Goal: Task Accomplishment & Management: Use online tool/utility

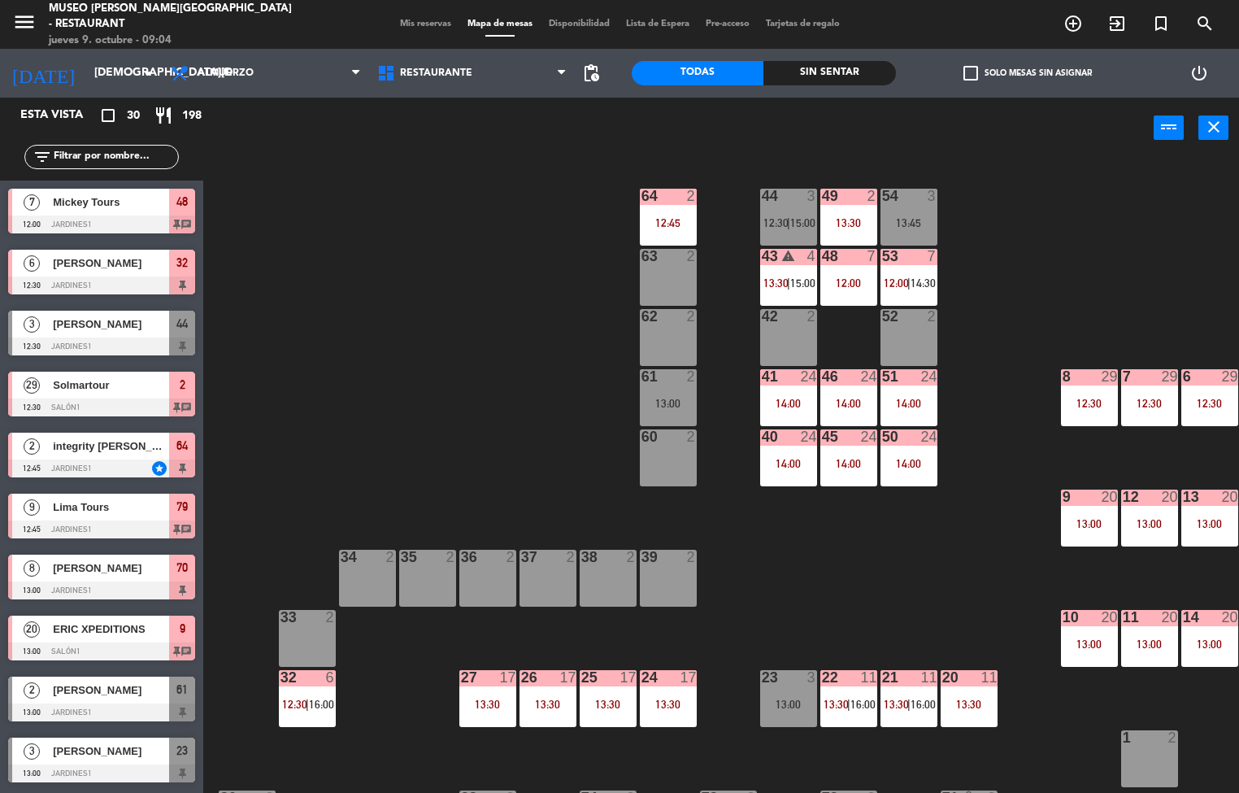
scroll to position [2, 130]
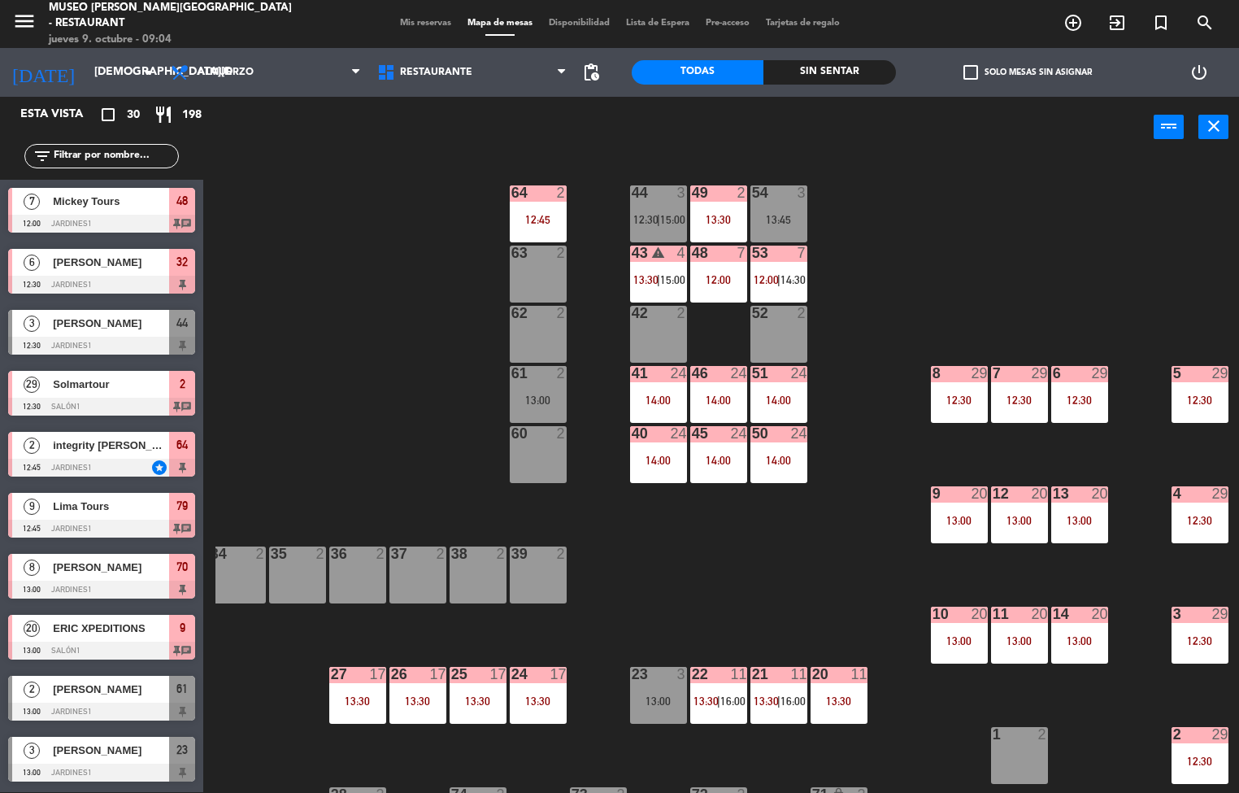
click at [649, 454] on div "14:00" at bounding box center [658, 459] width 57 height 11
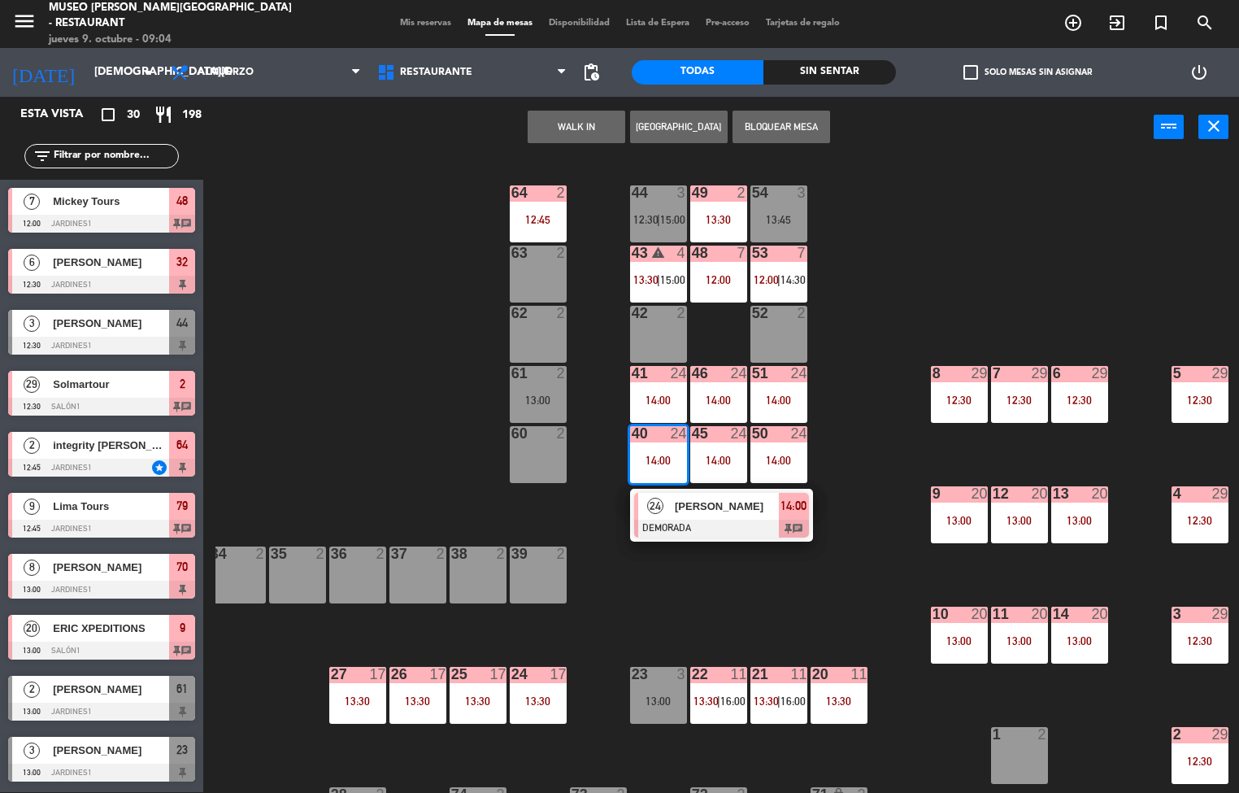
click at [698, 519] on div at bounding box center [721, 528] width 175 height 18
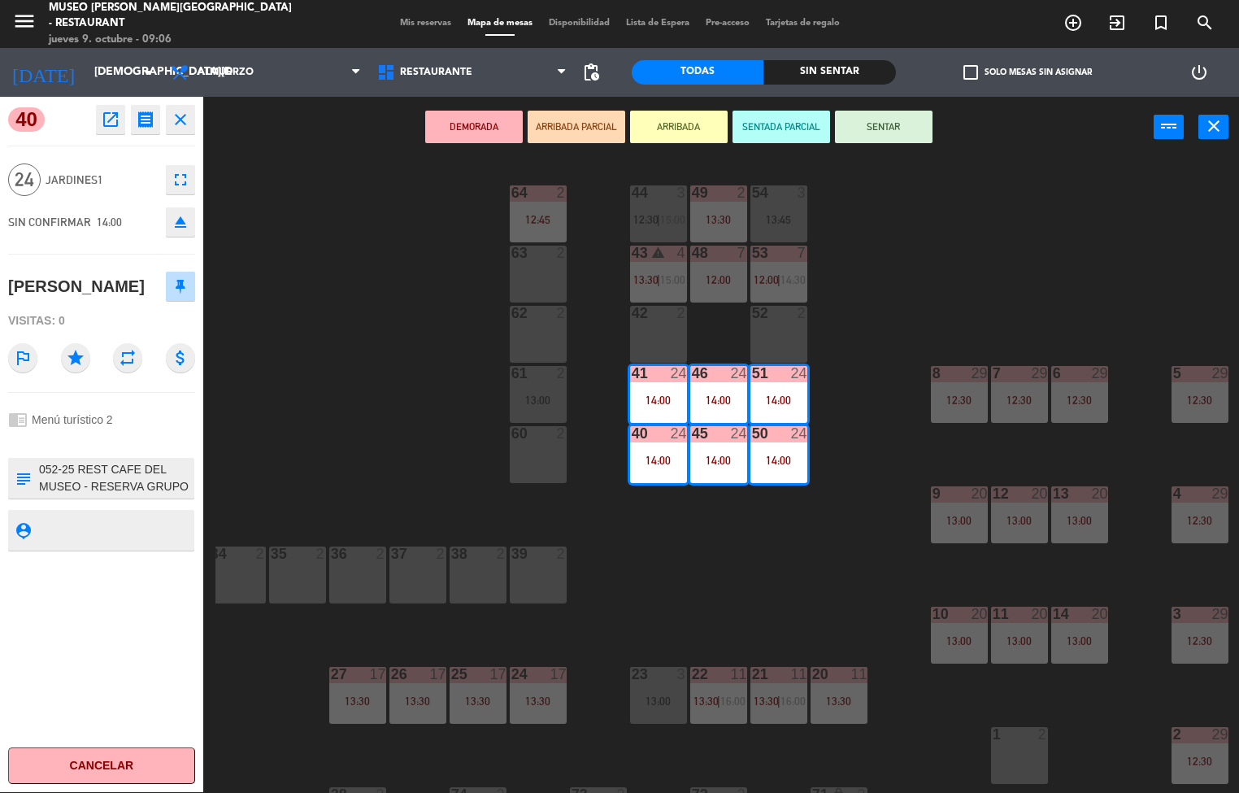
click at [710, 590] on div "44 3 12:30 | 15:00 49 2 13:30 54 3 13:45 64 2 12:45 48 7 12:00 53 7 12:00 | 14:…" at bounding box center [726, 476] width 1023 height 634
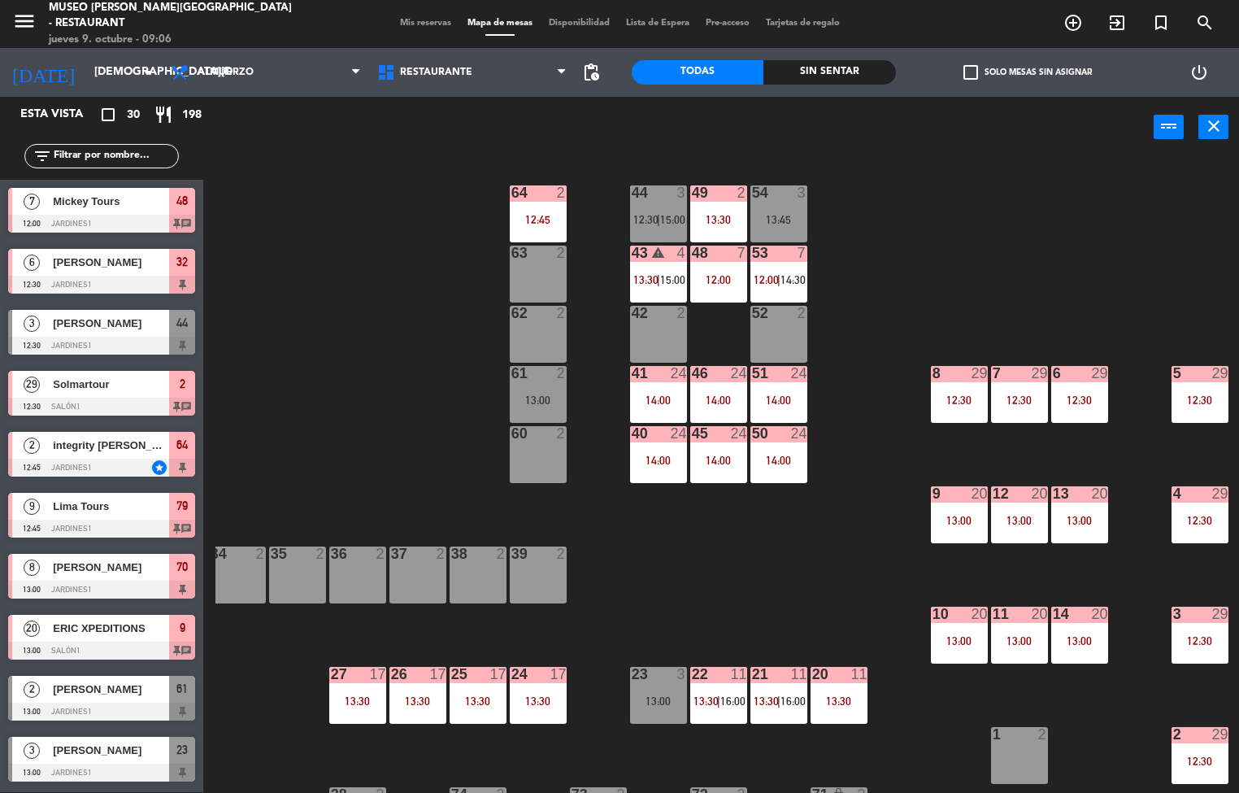
scroll to position [37, 0]
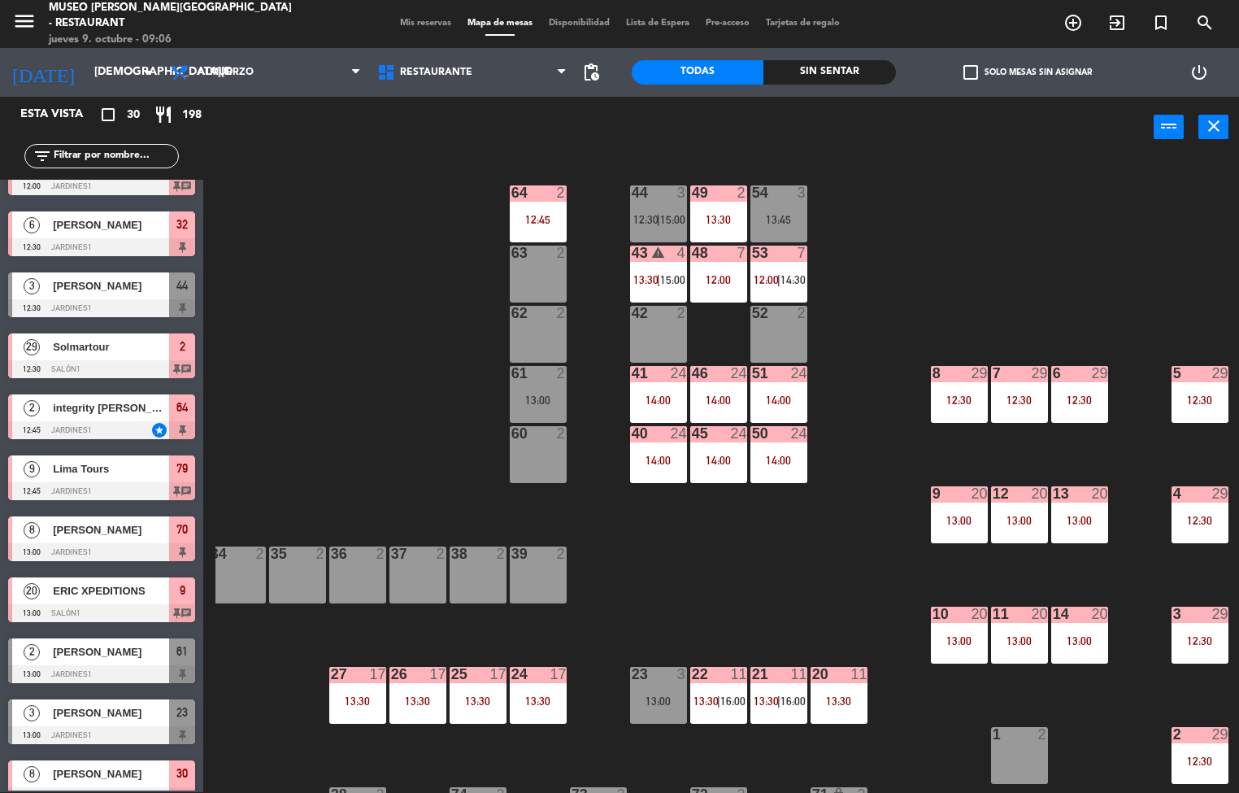
click at [656, 390] on div "41 24 14:00" at bounding box center [658, 394] width 57 height 57
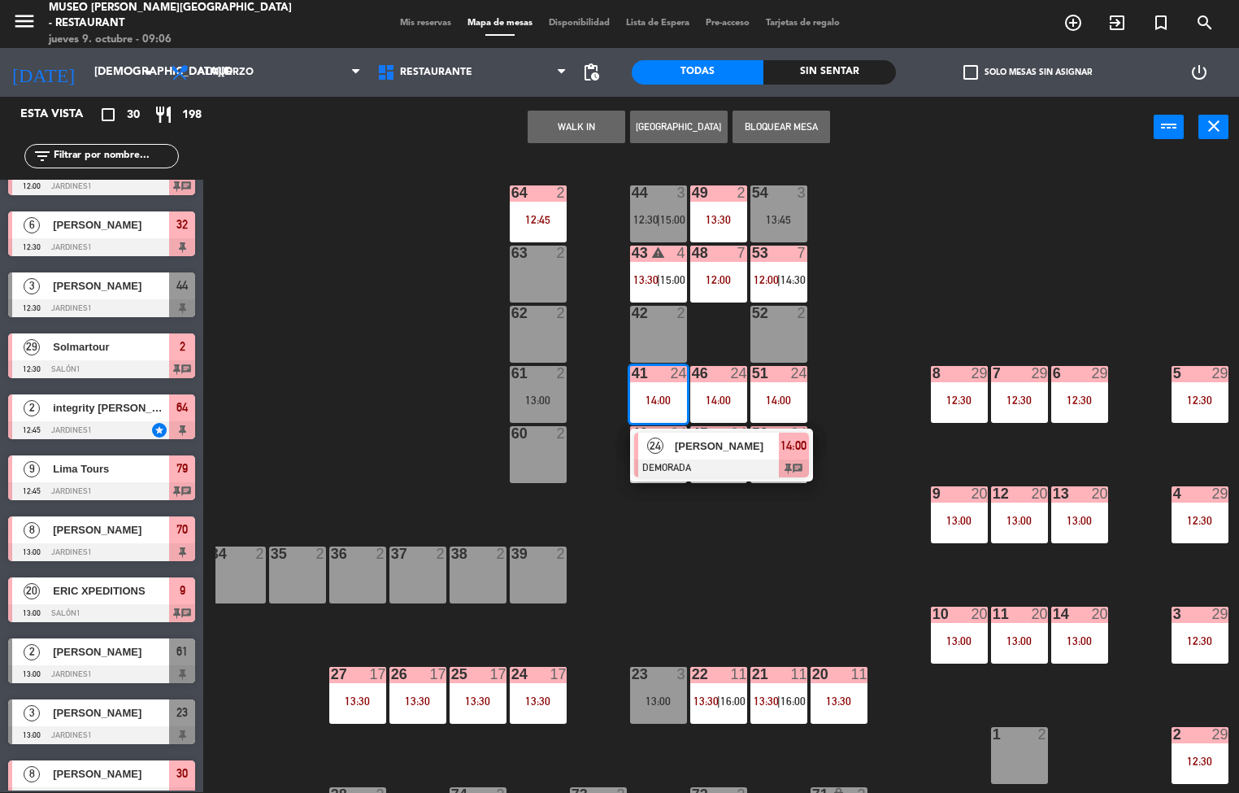
click at [722, 459] on div at bounding box center [721, 468] width 175 height 18
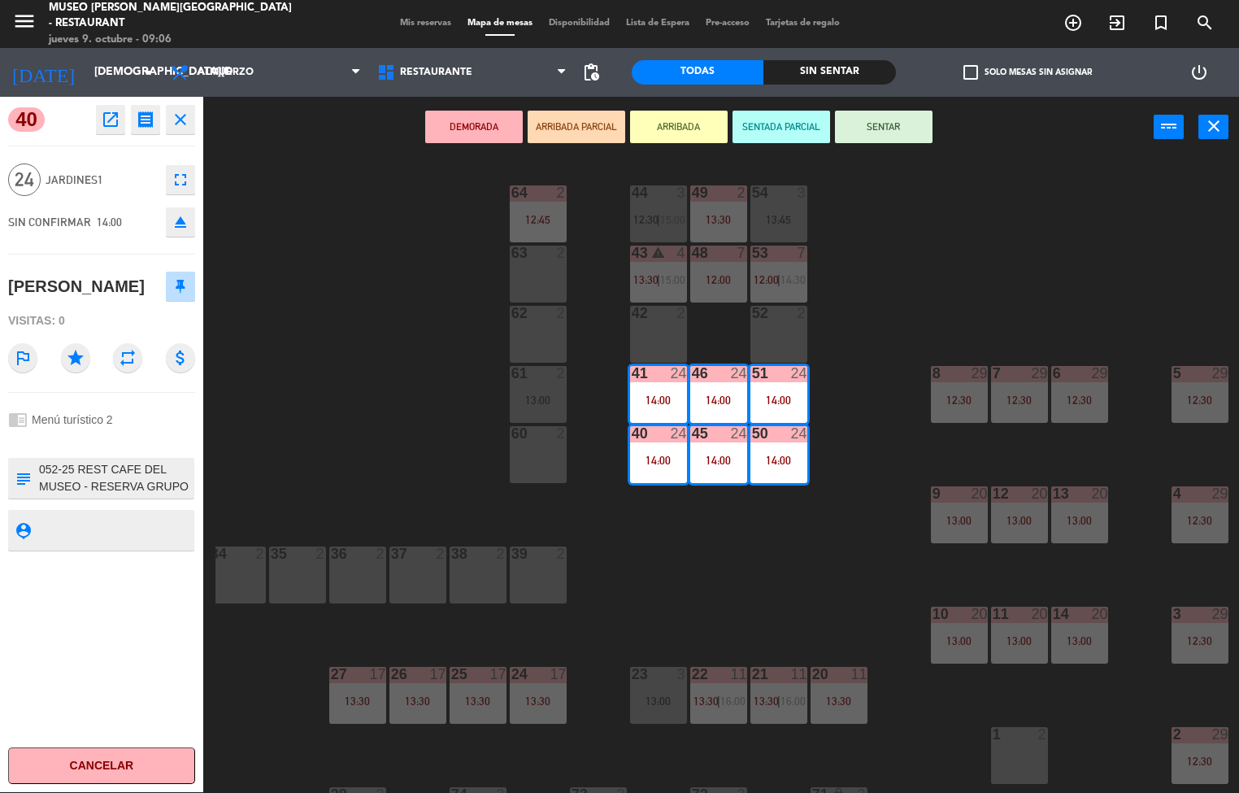
click at [108, 124] on icon "open_in_new" at bounding box center [111, 120] width 20 height 20
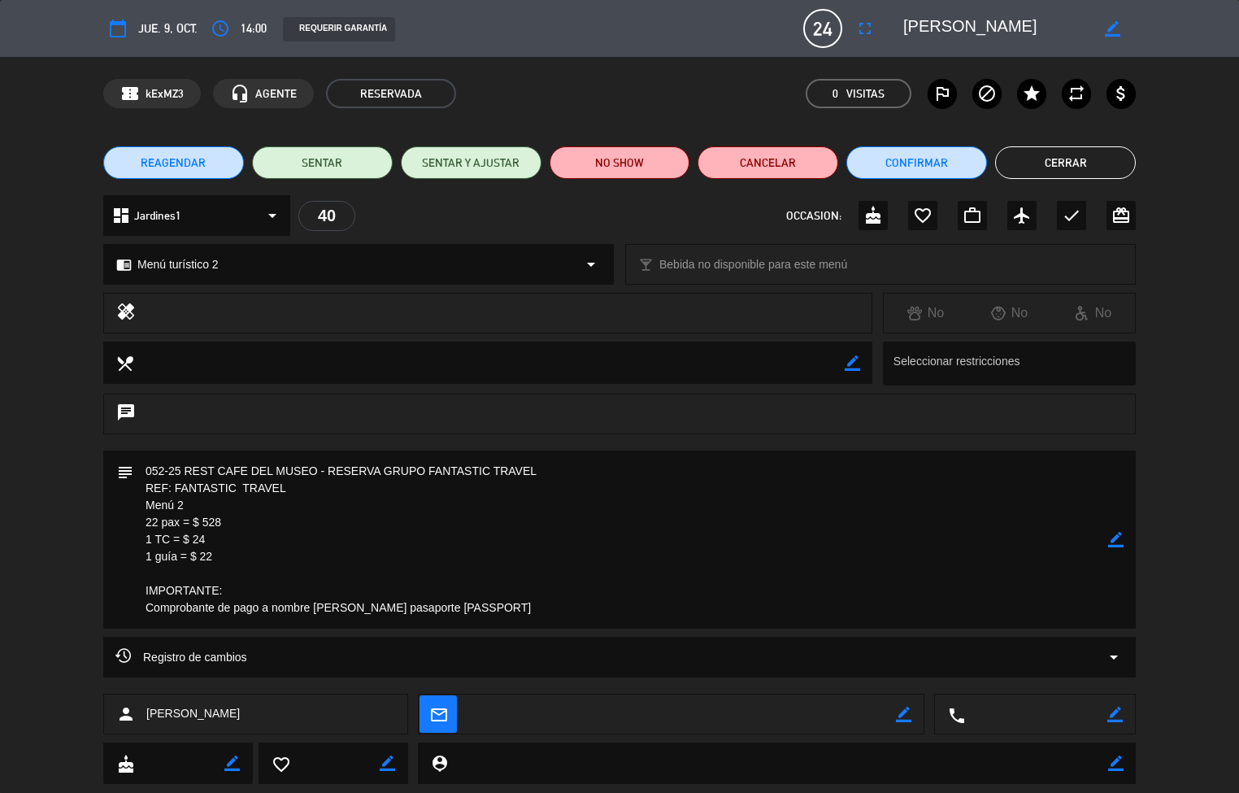
scroll to position [40, 0]
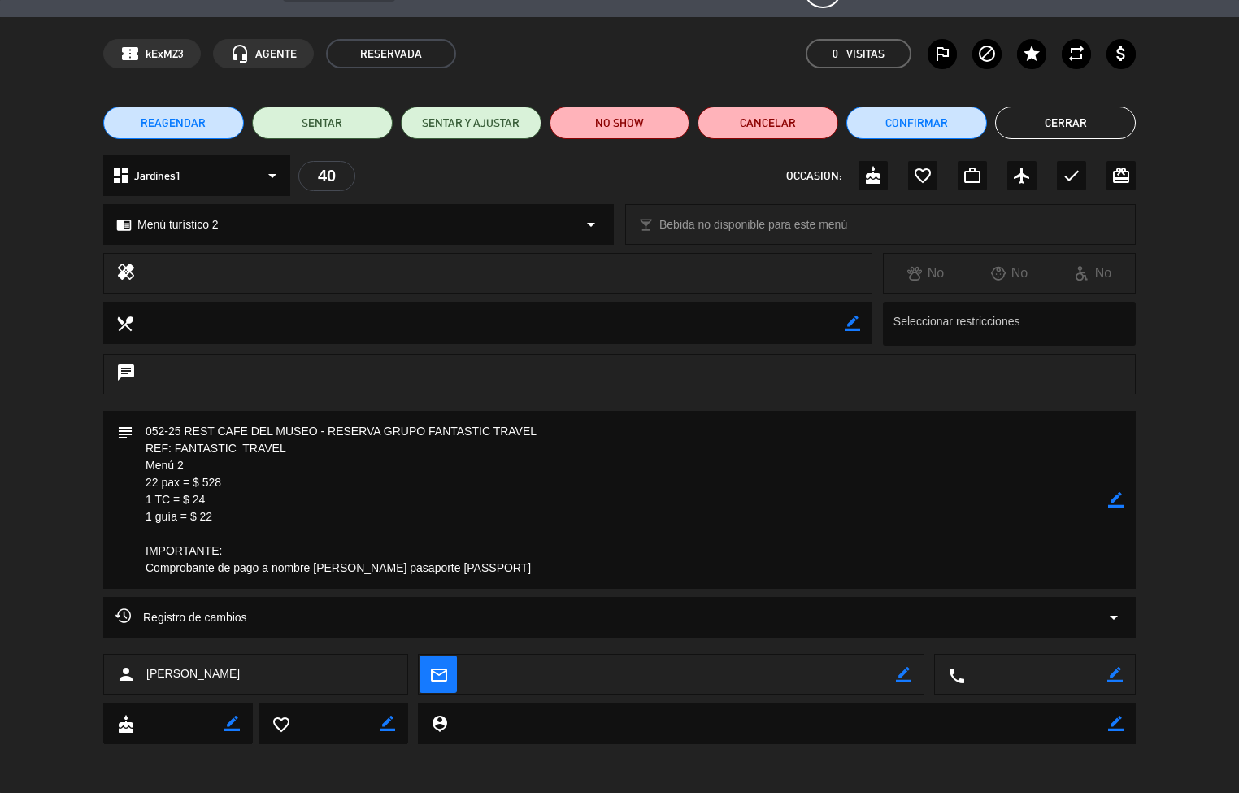
click at [1063, 122] on button "Cerrar" at bounding box center [1065, 122] width 141 height 33
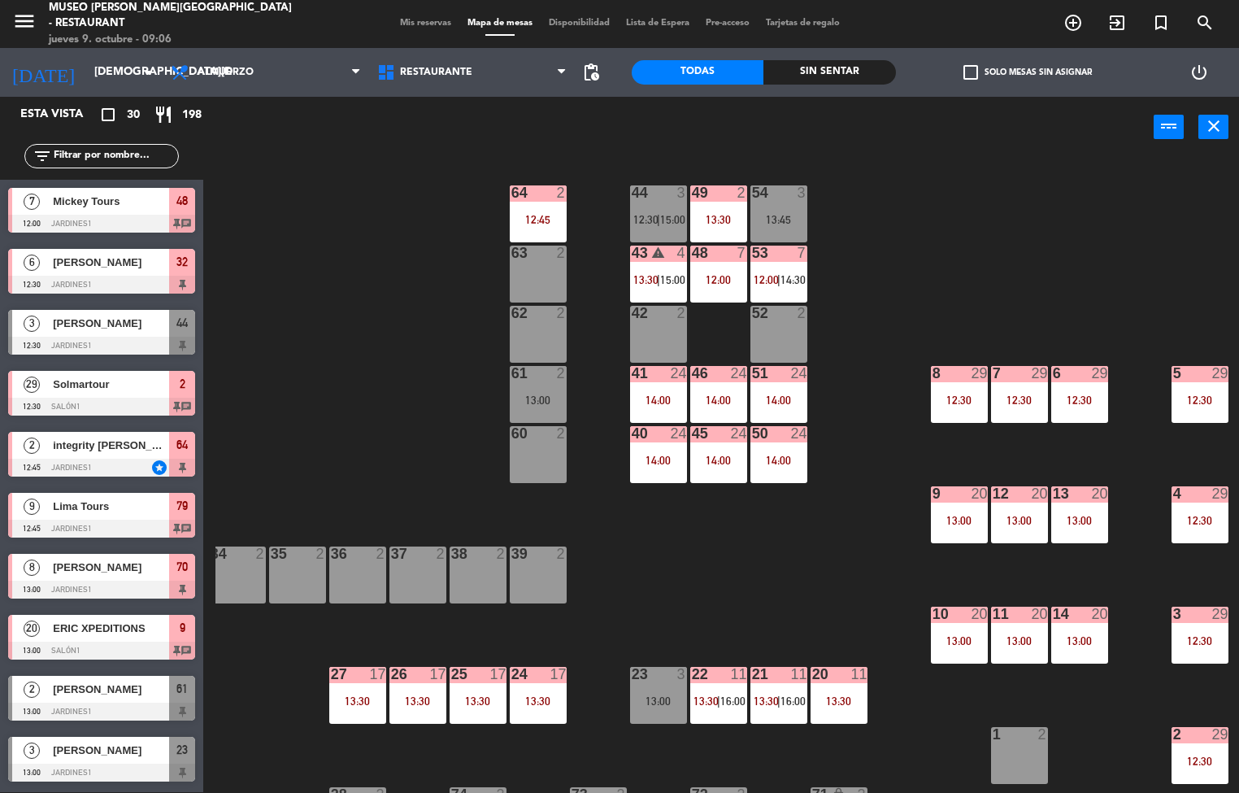
scroll to position [37, 0]
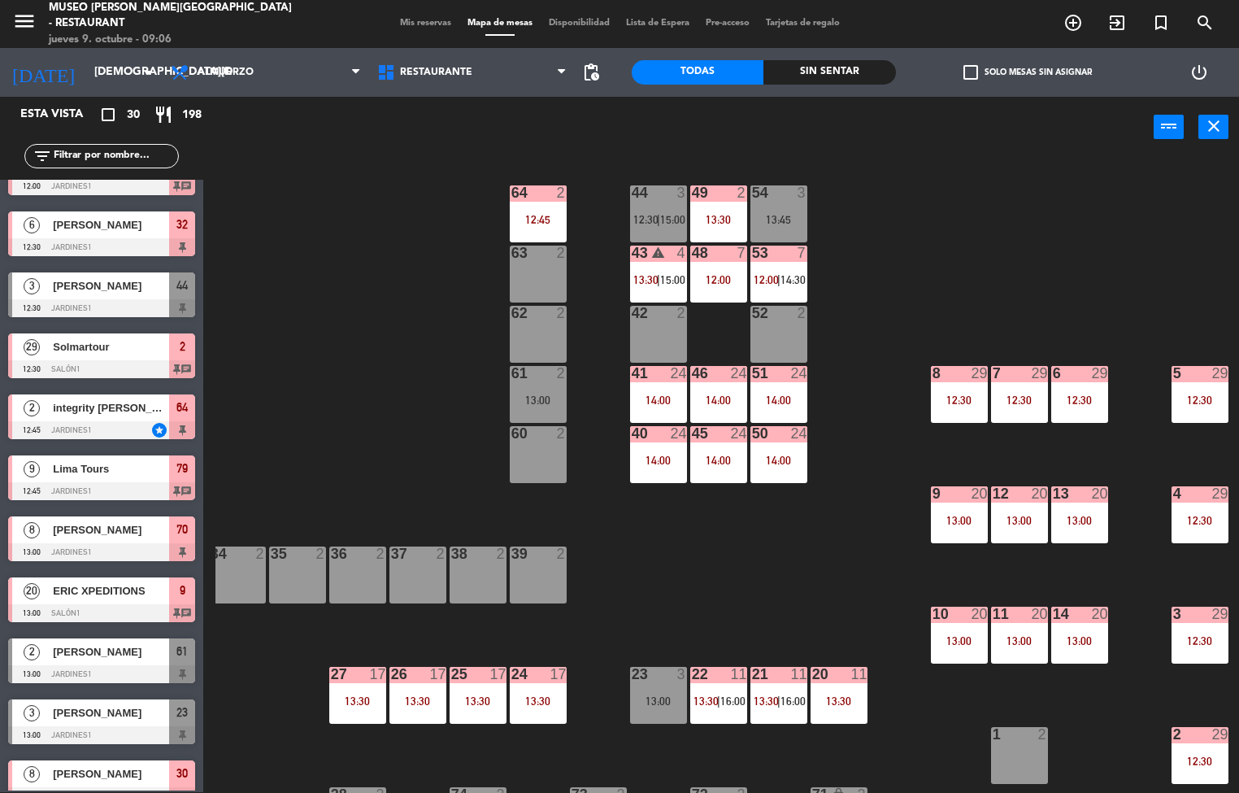
click at [715, 457] on div "14:00" at bounding box center [718, 459] width 57 height 11
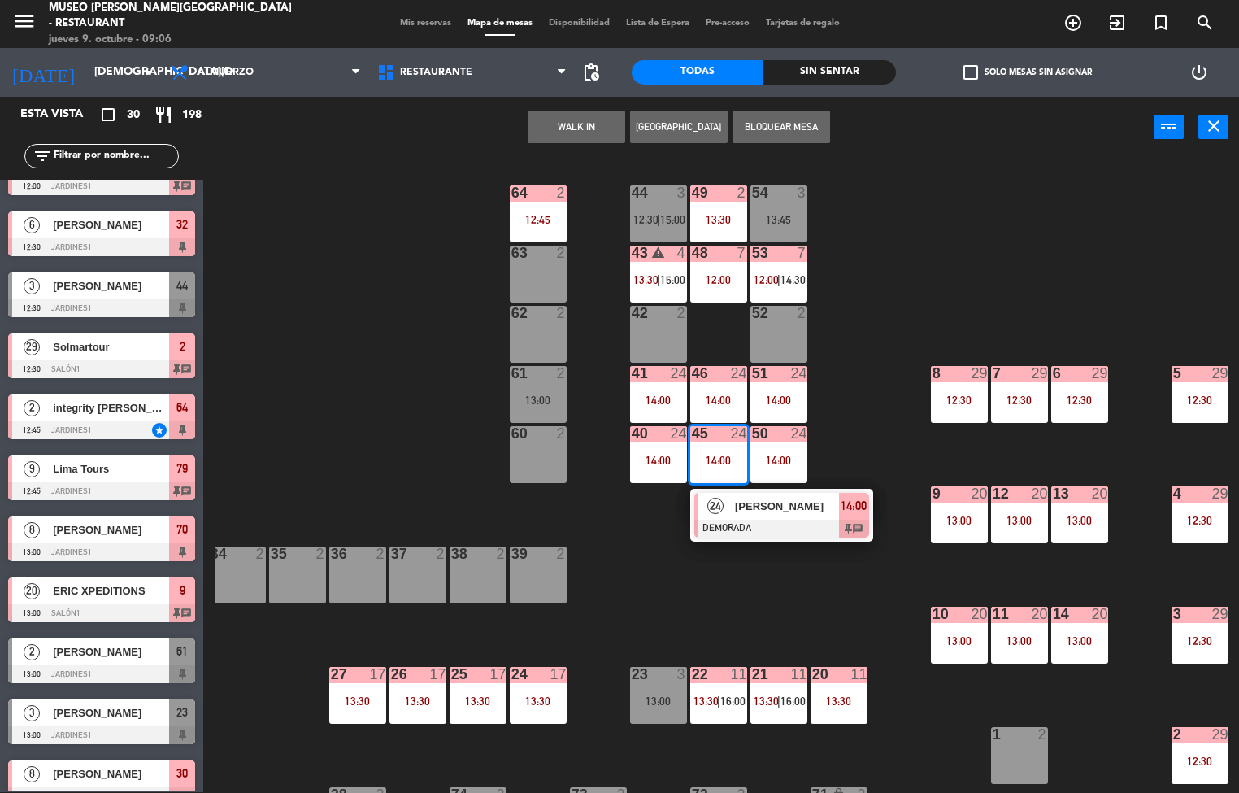
click at [786, 506] on span "[PERSON_NAME]" at bounding box center [787, 505] width 104 height 17
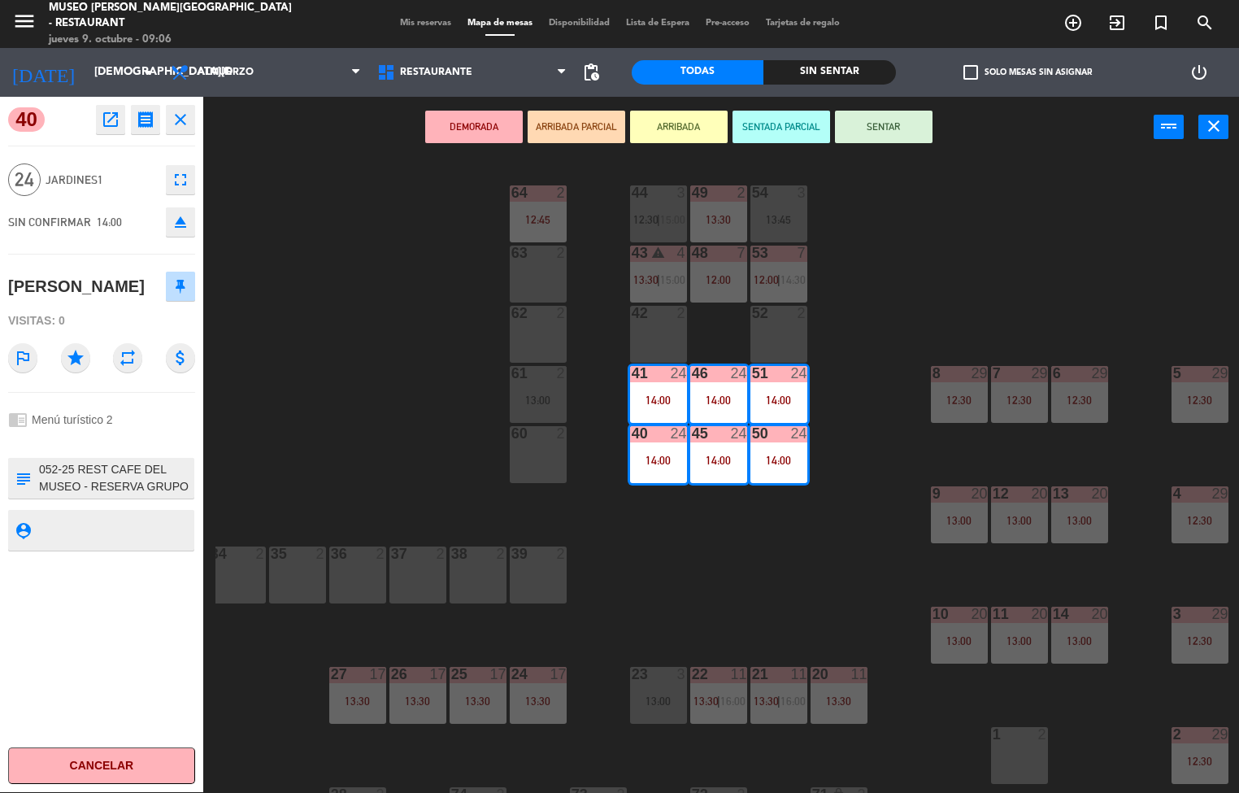
click at [113, 124] on icon "open_in_new" at bounding box center [111, 120] width 20 height 20
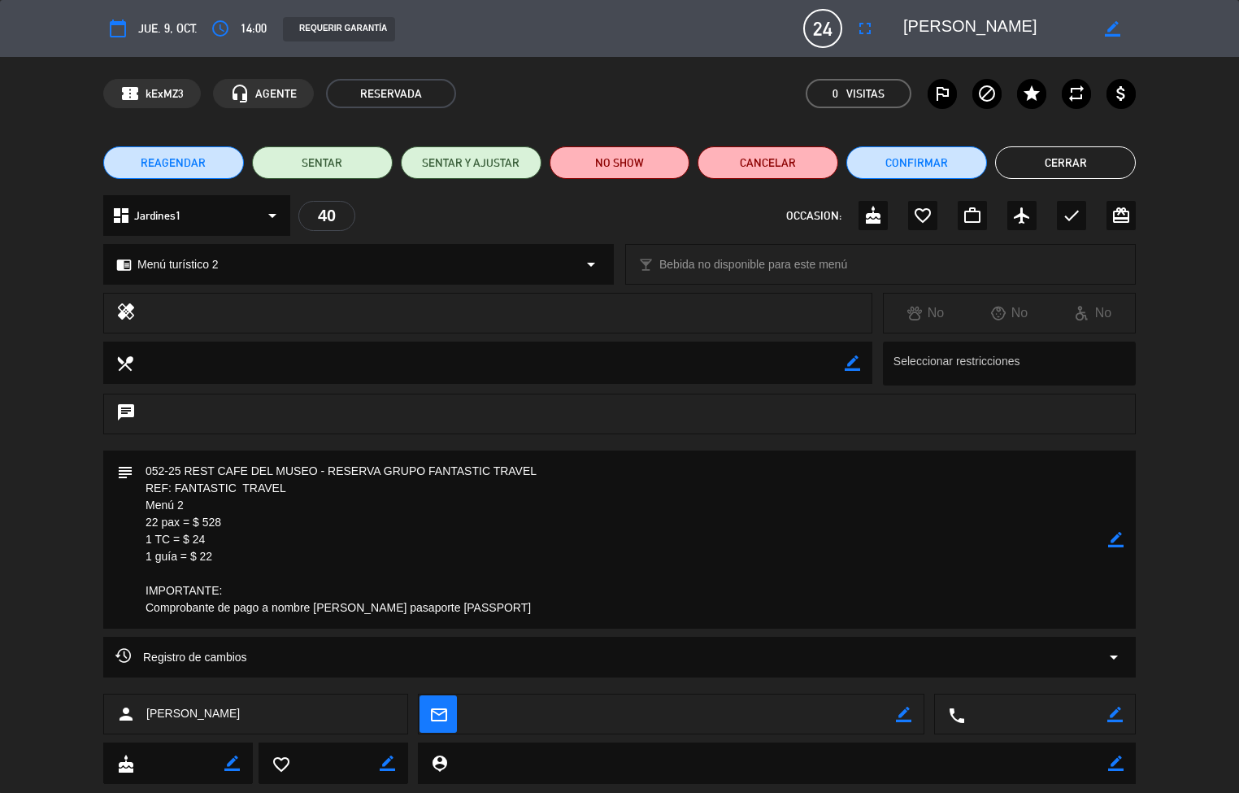
scroll to position [40, 0]
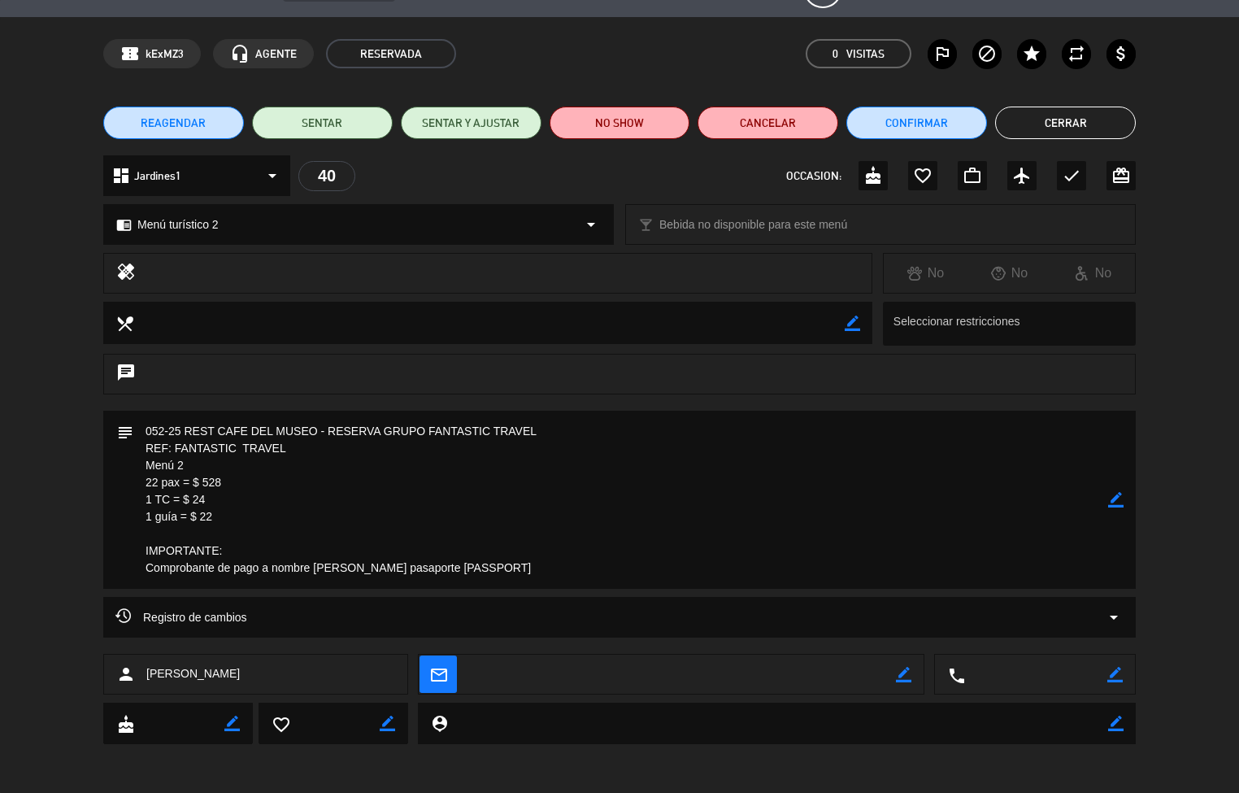
click at [386, 502] on textarea at bounding box center [620, 499] width 975 height 178
click at [463, 437] on textarea at bounding box center [620, 499] width 975 height 178
click at [1057, 115] on button "Cerrar" at bounding box center [1065, 122] width 141 height 33
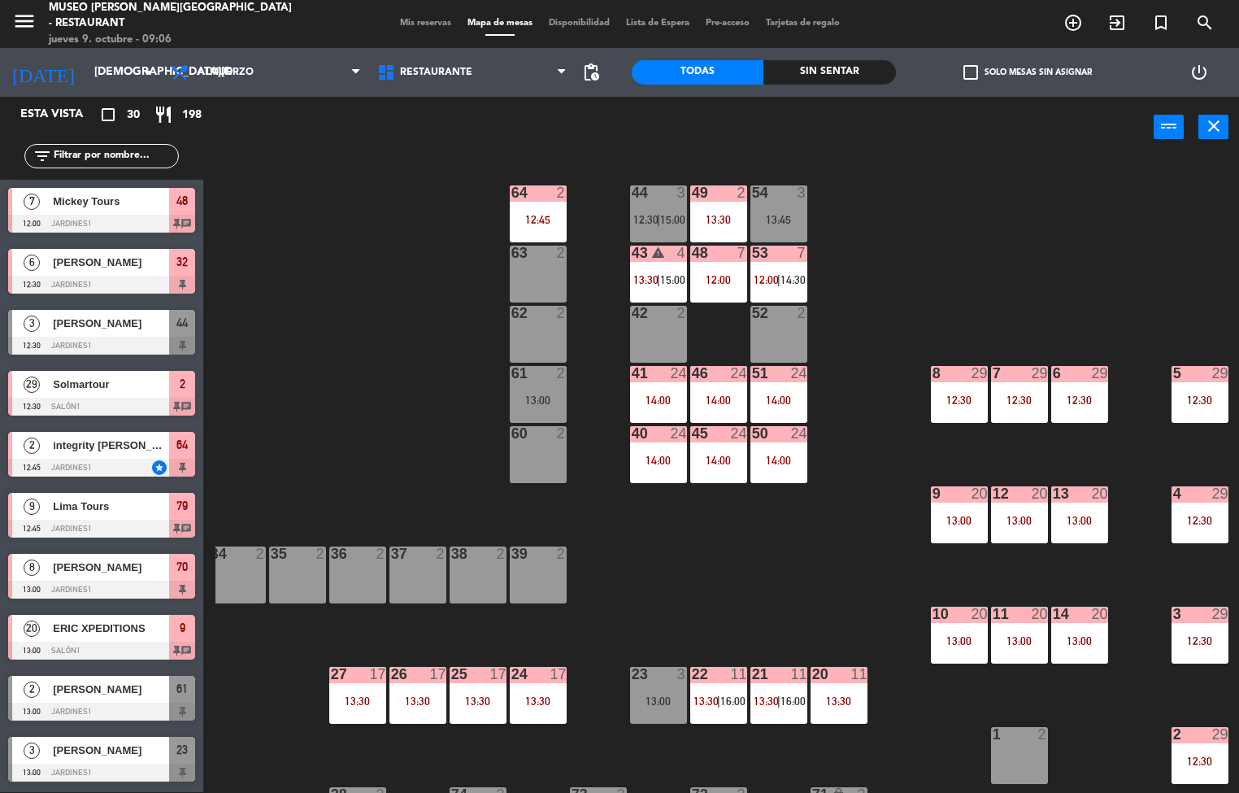
scroll to position [1, 0]
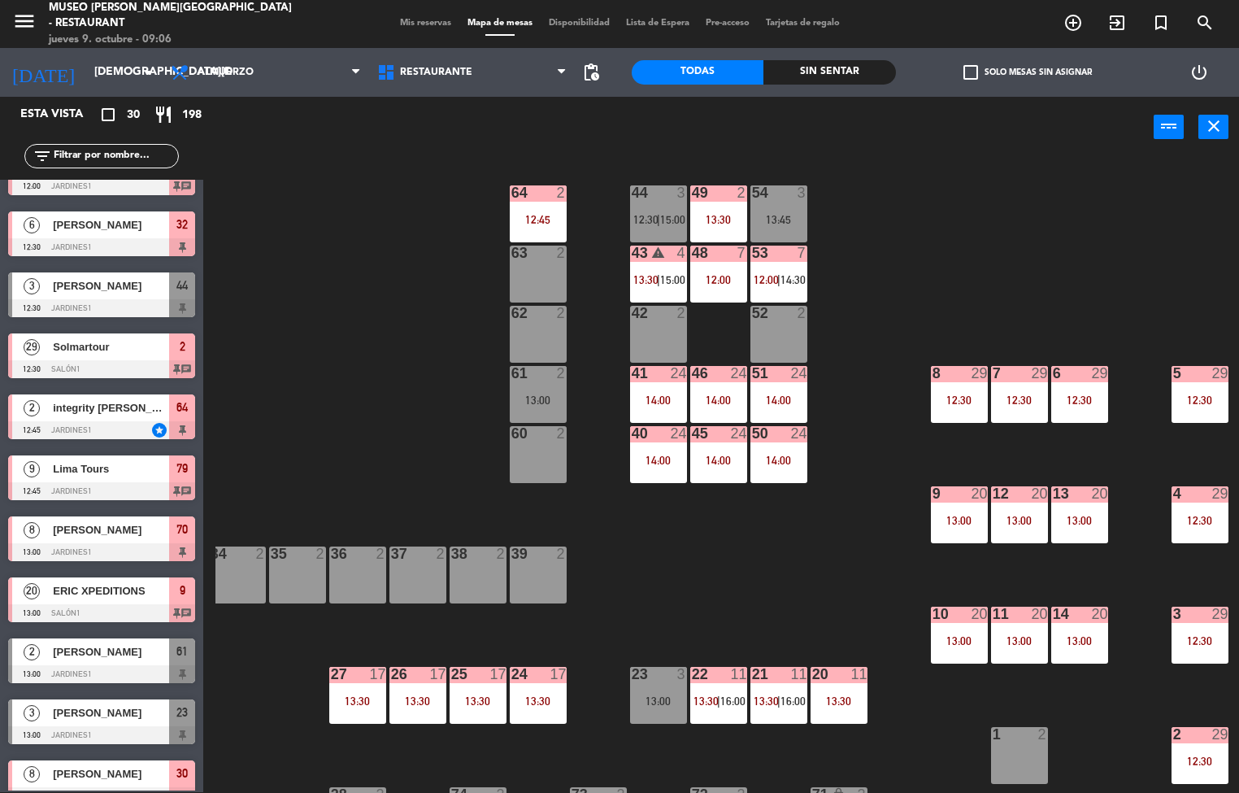
click at [776, 446] on div "50 24 14:00" at bounding box center [778, 454] width 57 height 57
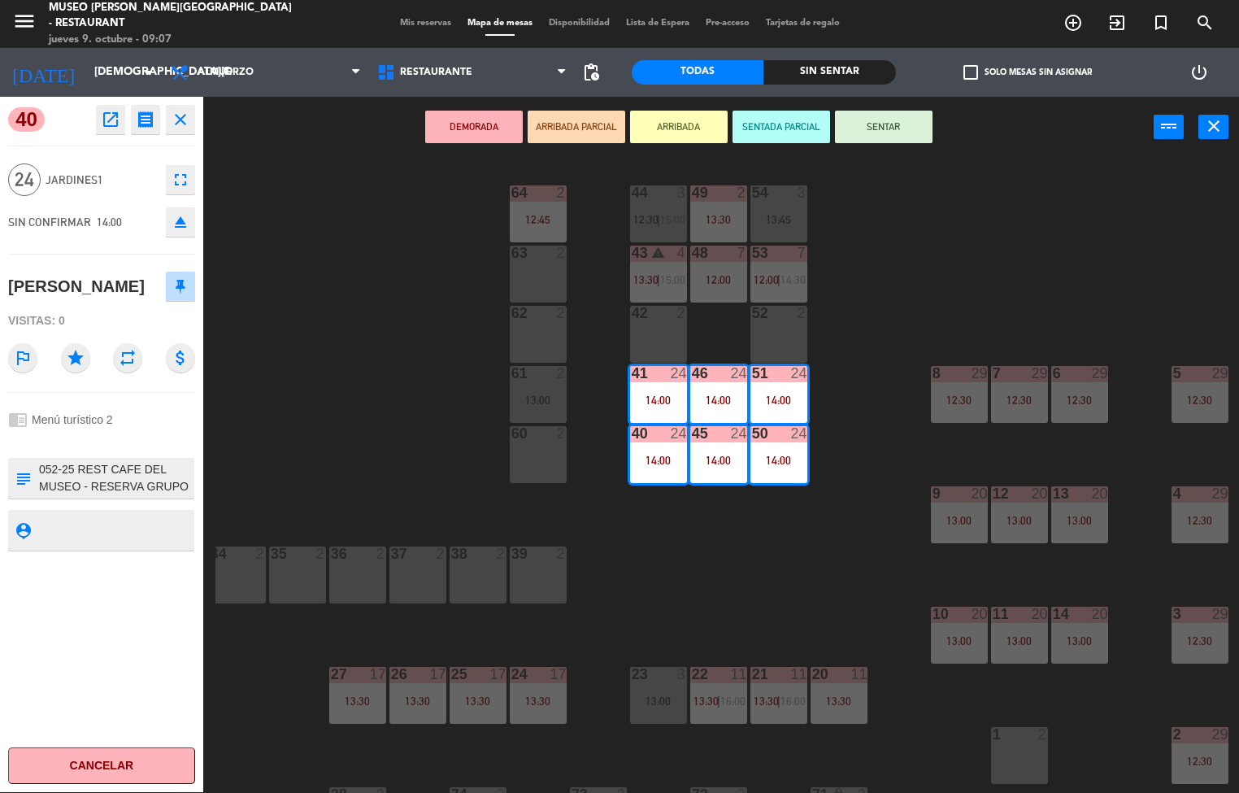
click at [115, 120] on icon "open_in_new" at bounding box center [111, 120] width 20 height 20
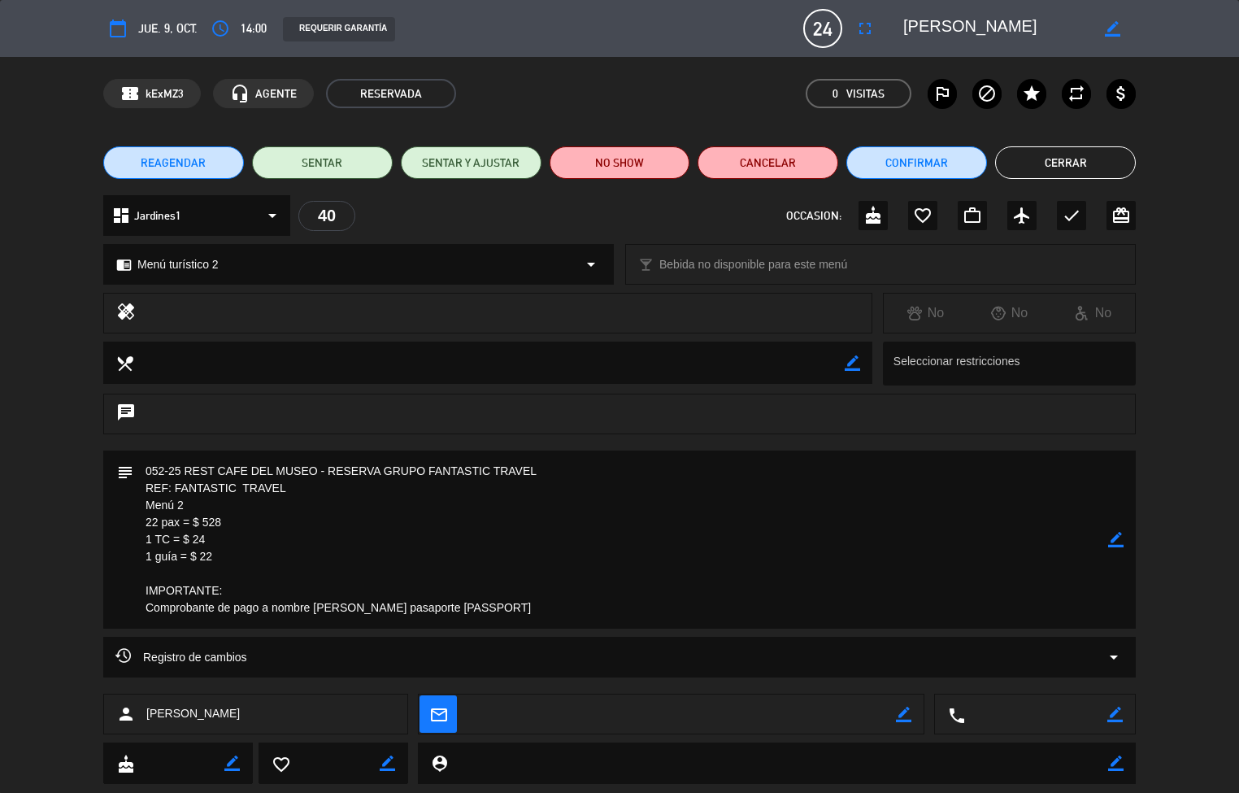
scroll to position [40, 0]
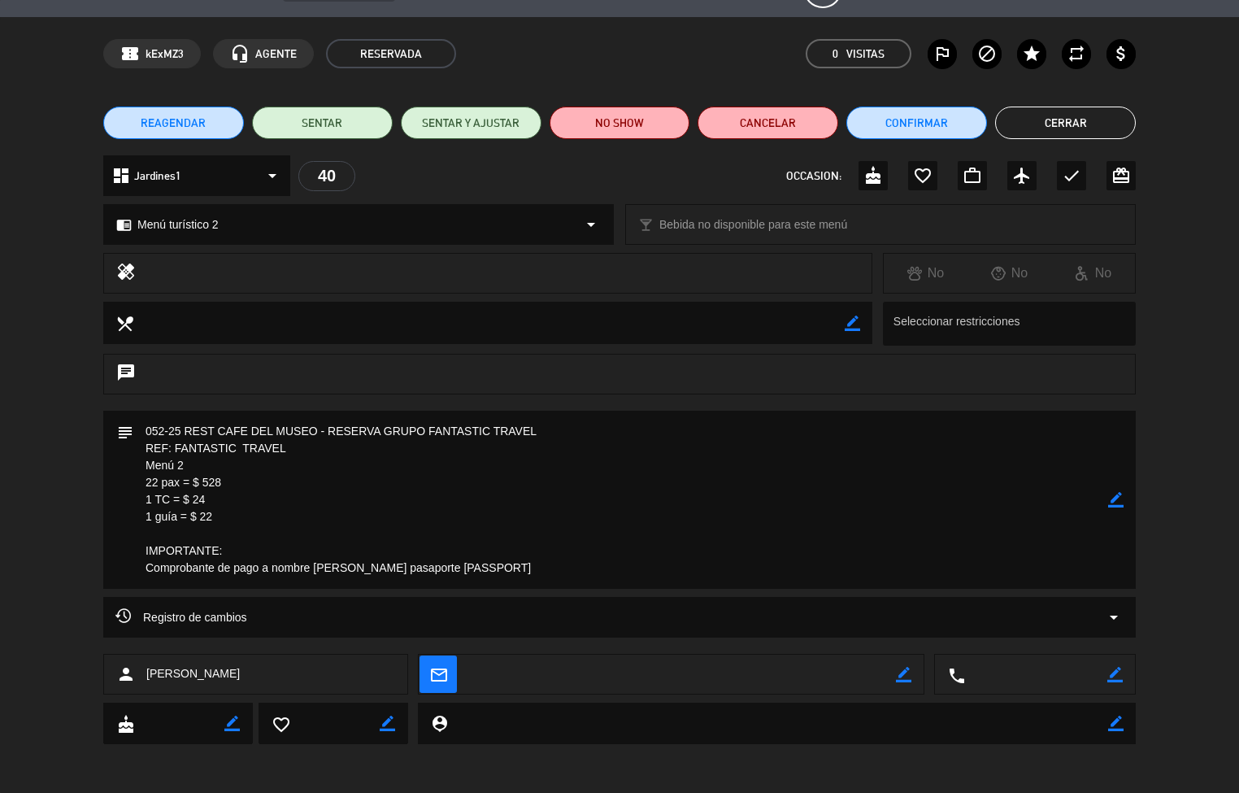
click at [1053, 137] on button "Cerrar" at bounding box center [1065, 122] width 141 height 33
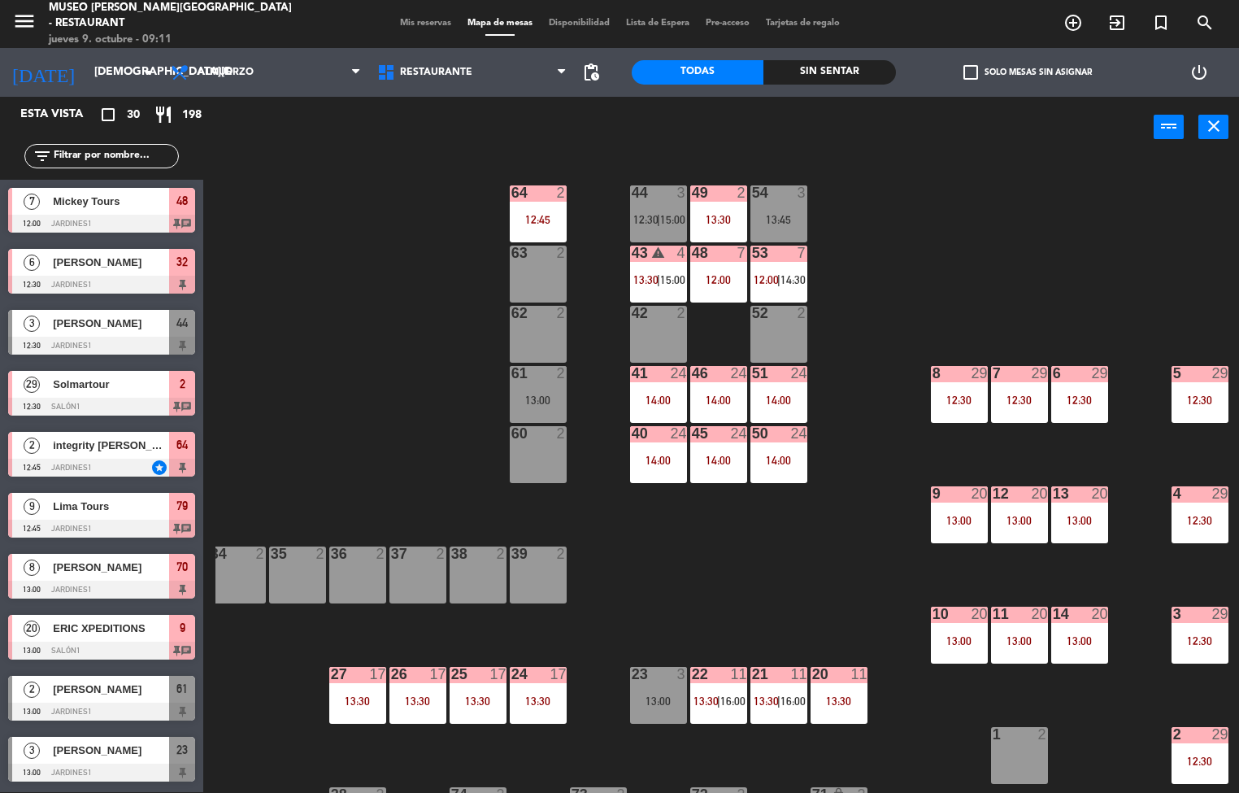
scroll to position [37, 0]
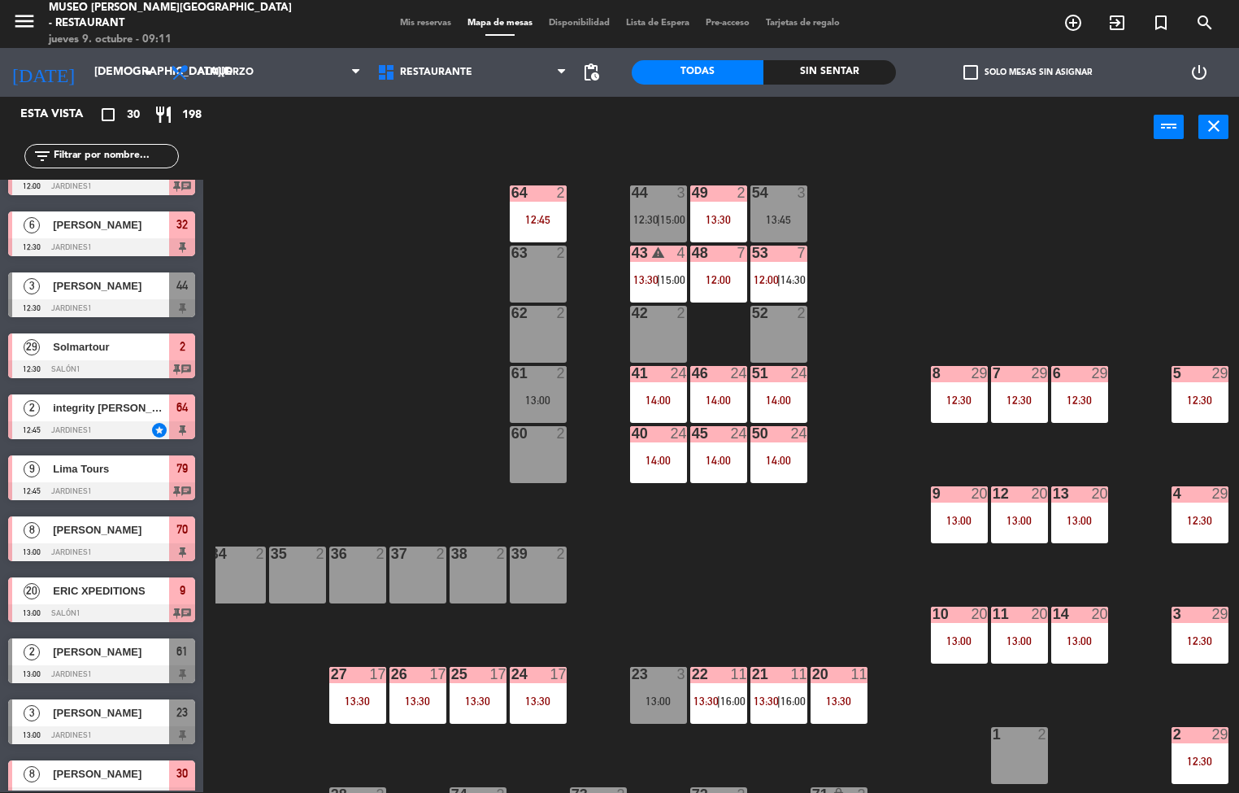
click at [846, 679] on div at bounding box center [838, 674] width 27 height 15
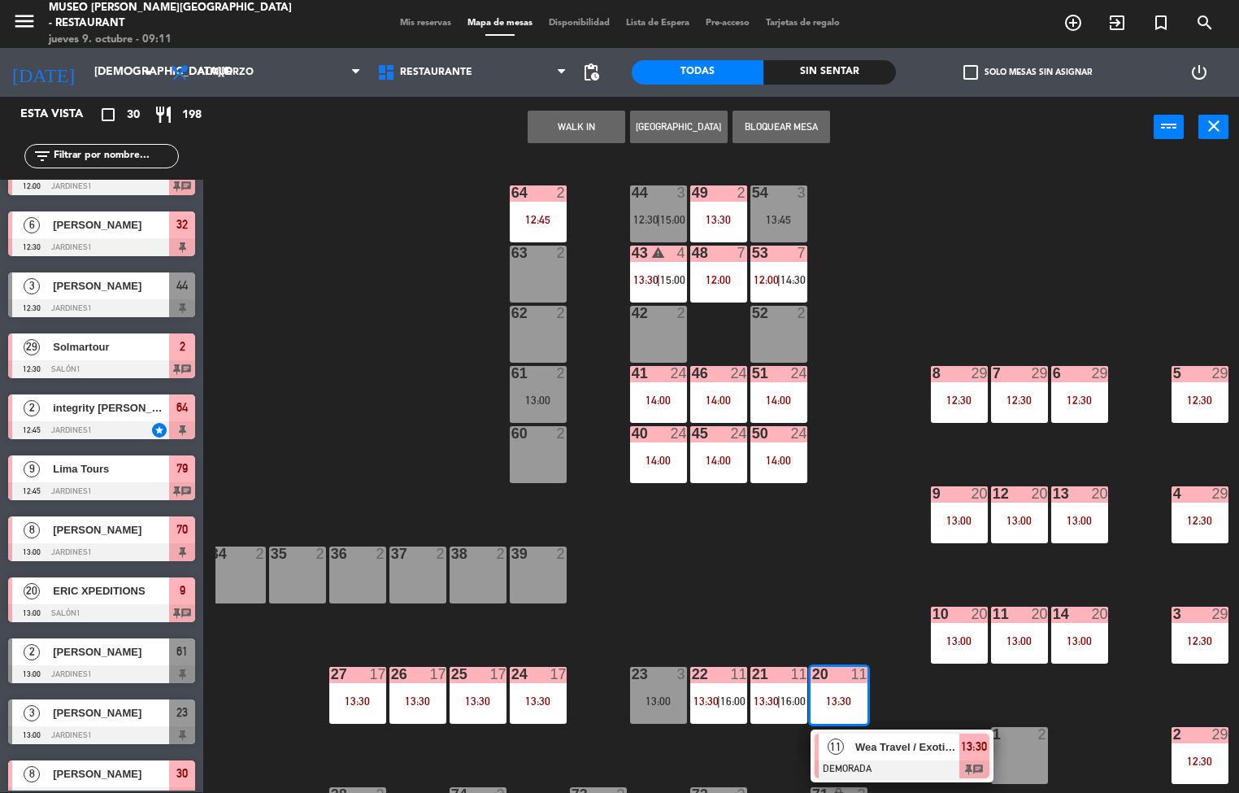
click at [900, 763] on div at bounding box center [901, 769] width 175 height 18
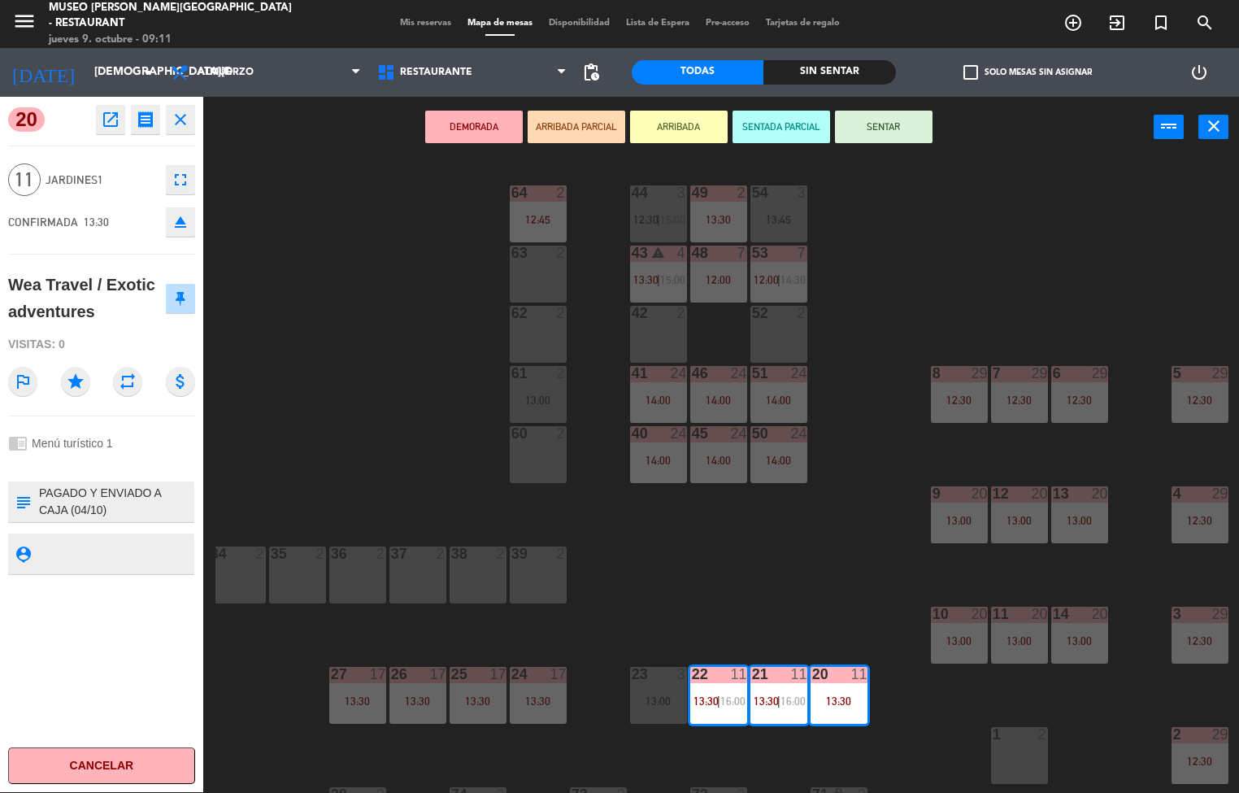
click at [108, 118] on icon "open_in_new" at bounding box center [111, 120] width 20 height 20
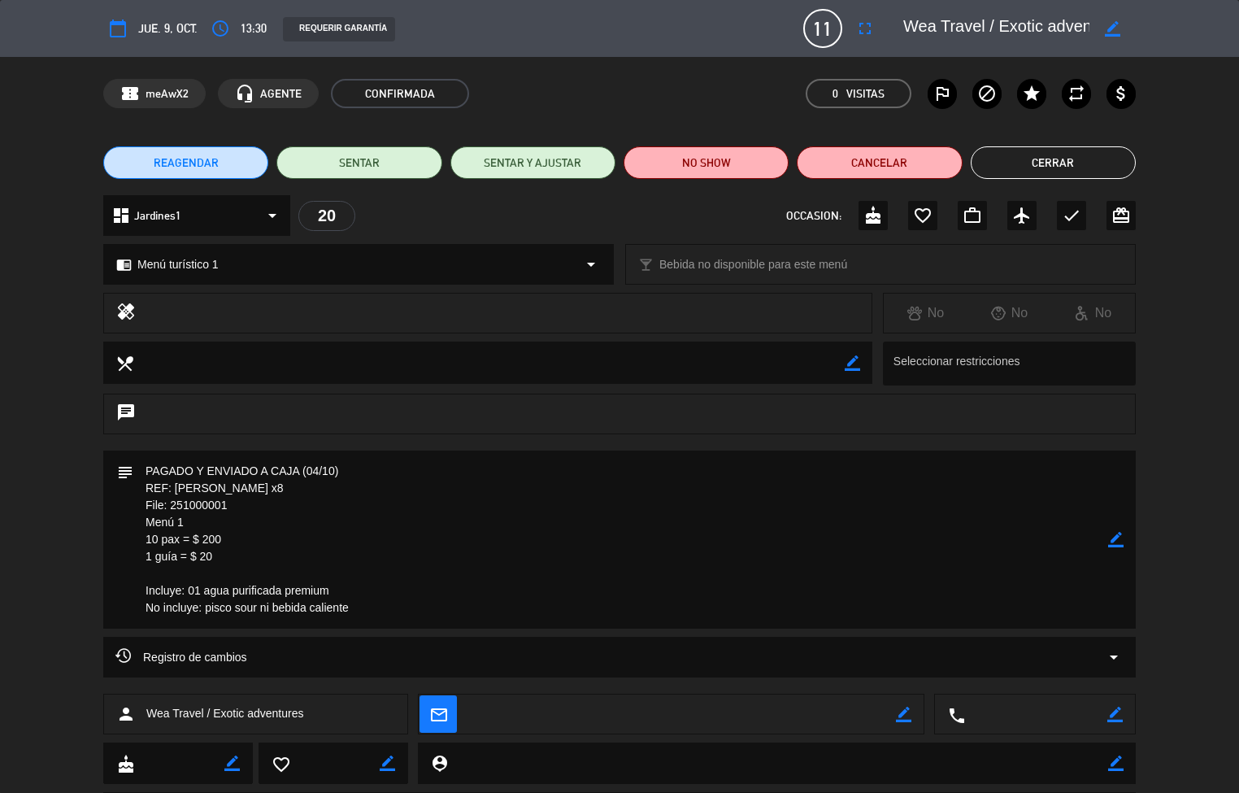
click at [1054, 156] on button "Cerrar" at bounding box center [1053, 162] width 165 height 33
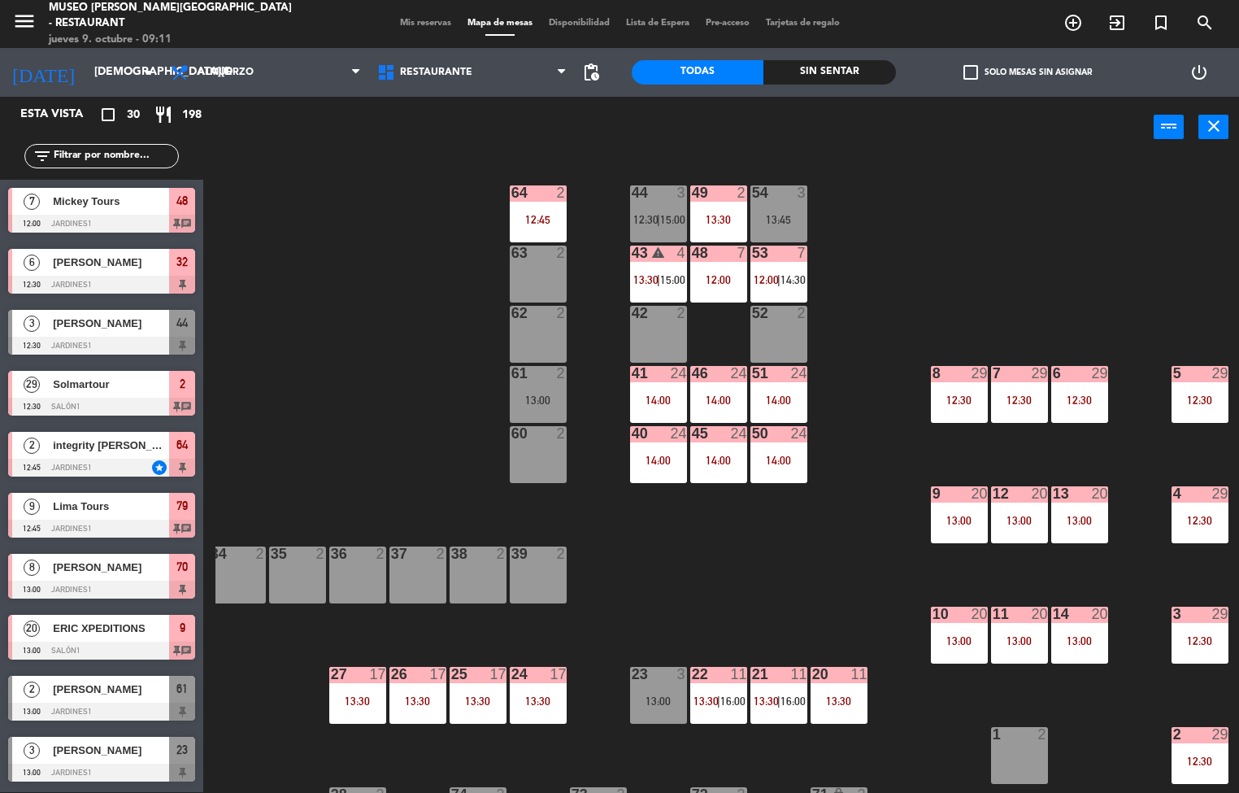
scroll to position [1, 0]
click at [530, 703] on div "13:30" at bounding box center [538, 700] width 57 height 11
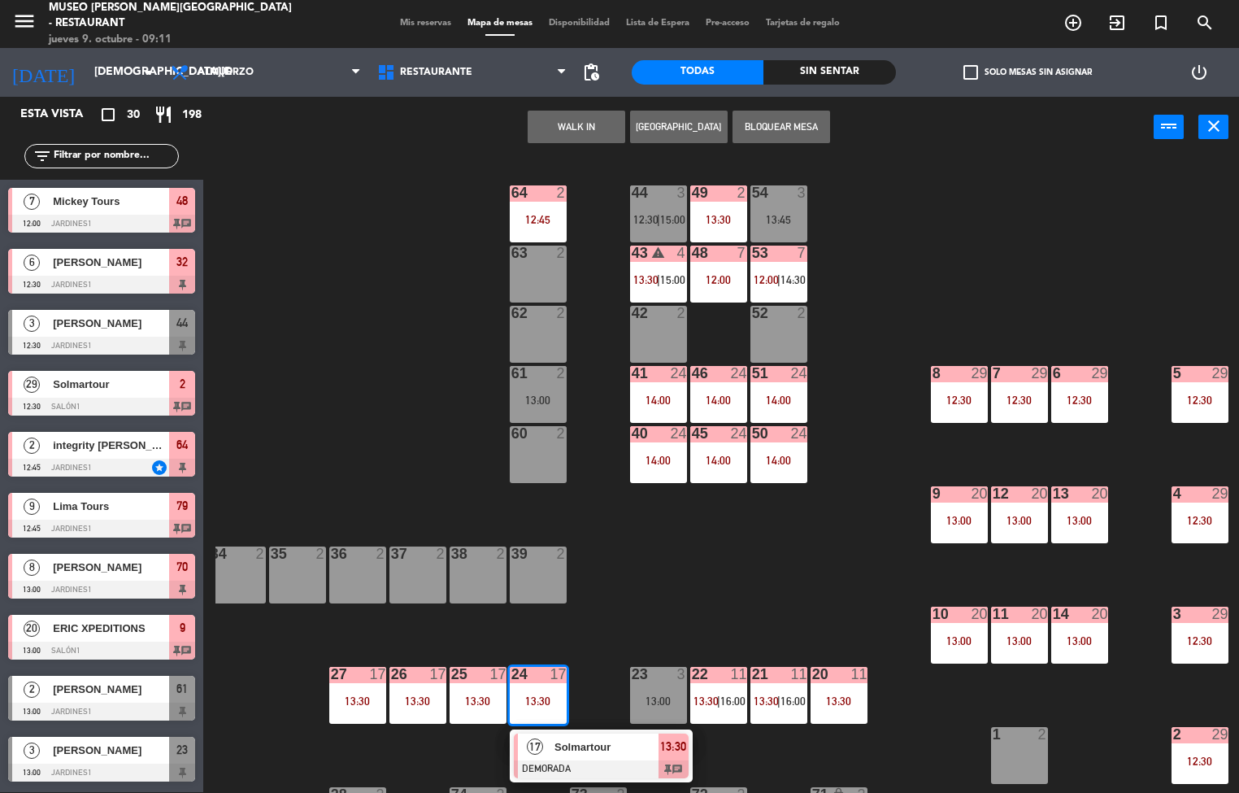
click at [601, 751] on span "Solmartour" at bounding box center [606, 746] width 104 height 17
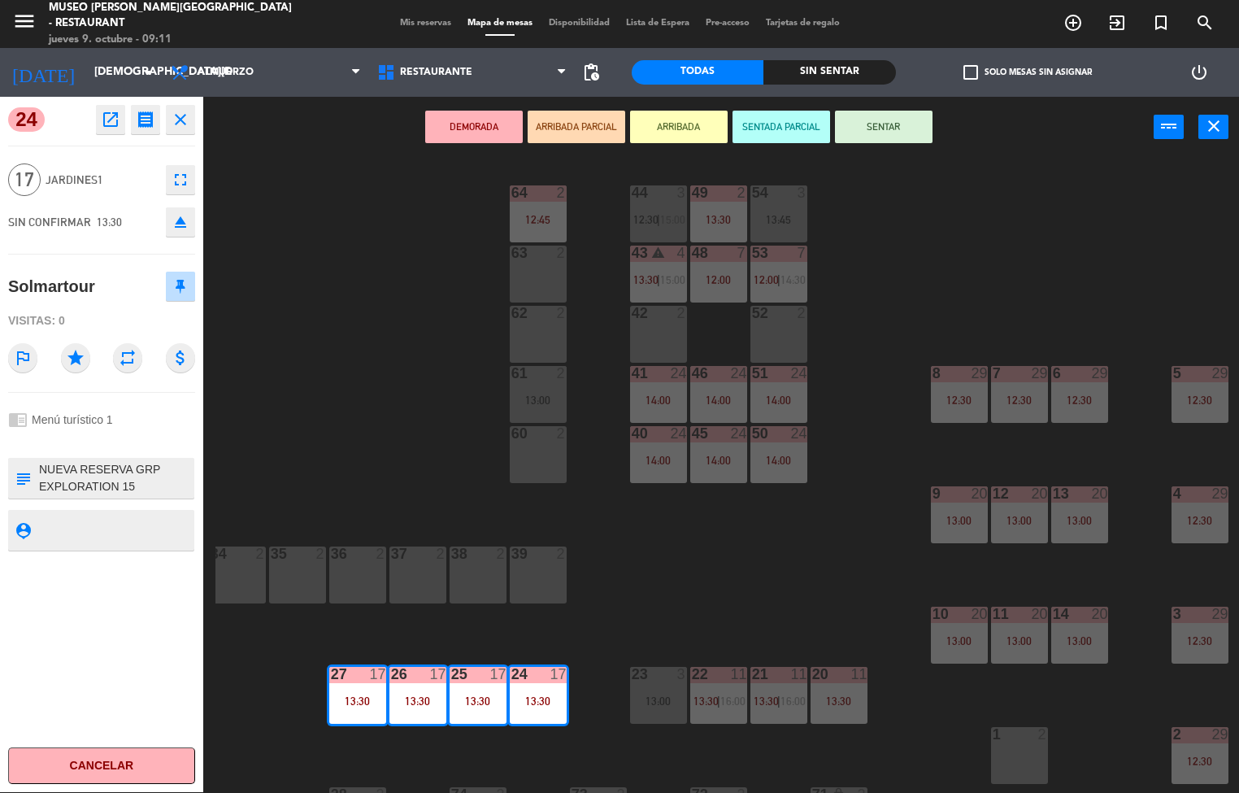
click at [101, 127] on icon "open_in_new" at bounding box center [111, 120] width 20 height 20
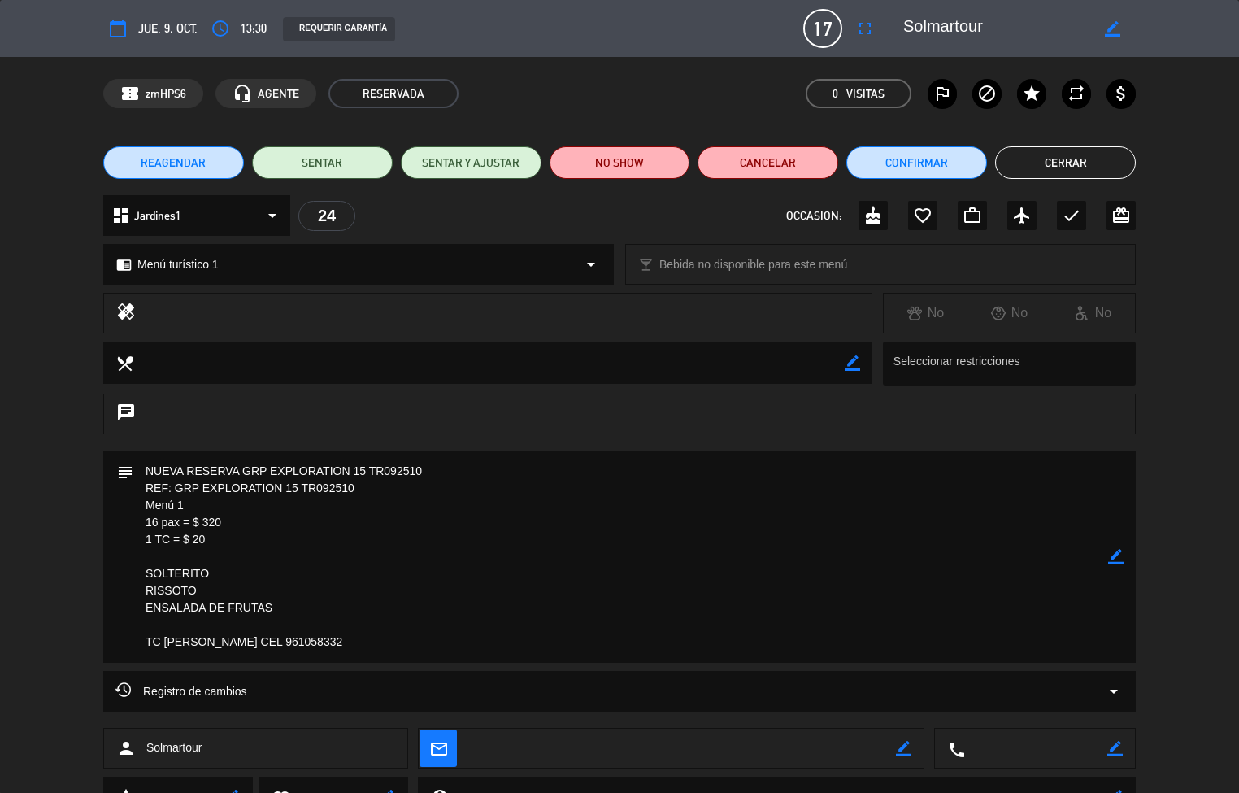
click at [1093, 152] on button "Cerrar" at bounding box center [1065, 162] width 141 height 33
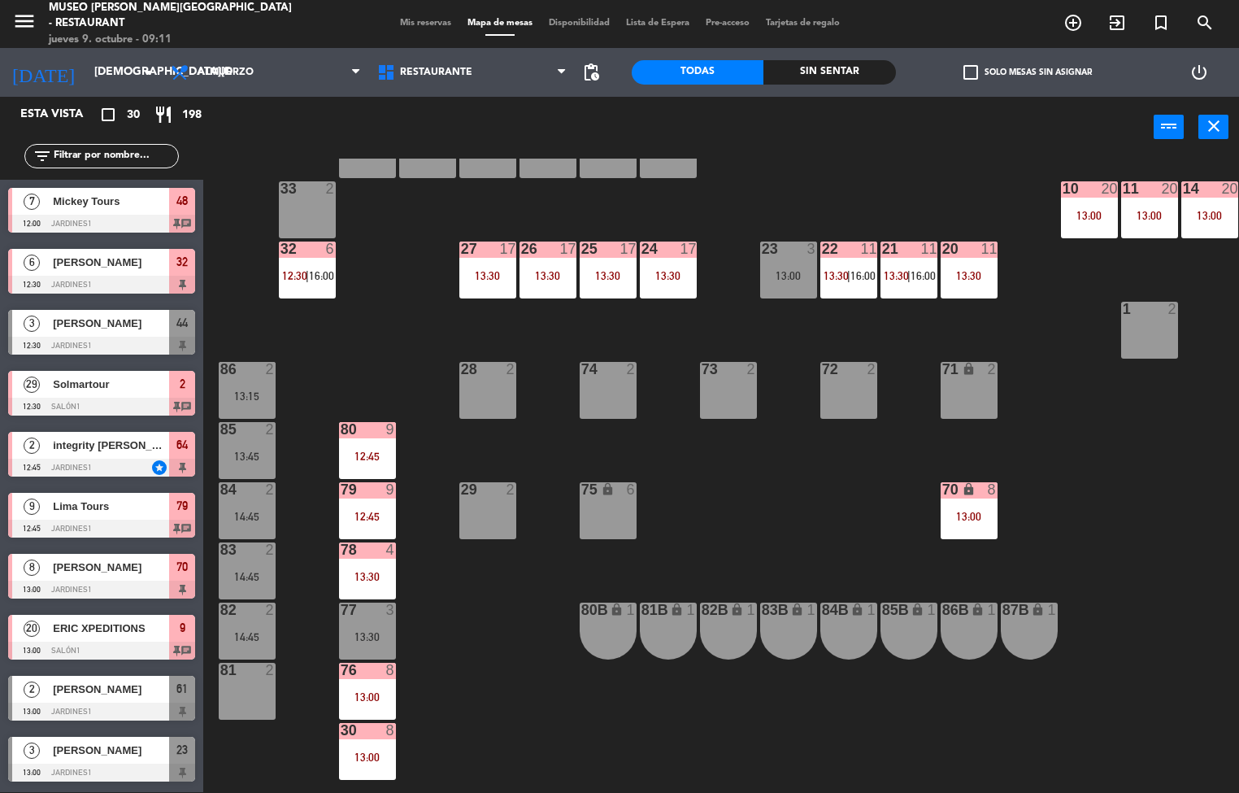
scroll to position [424, 2]
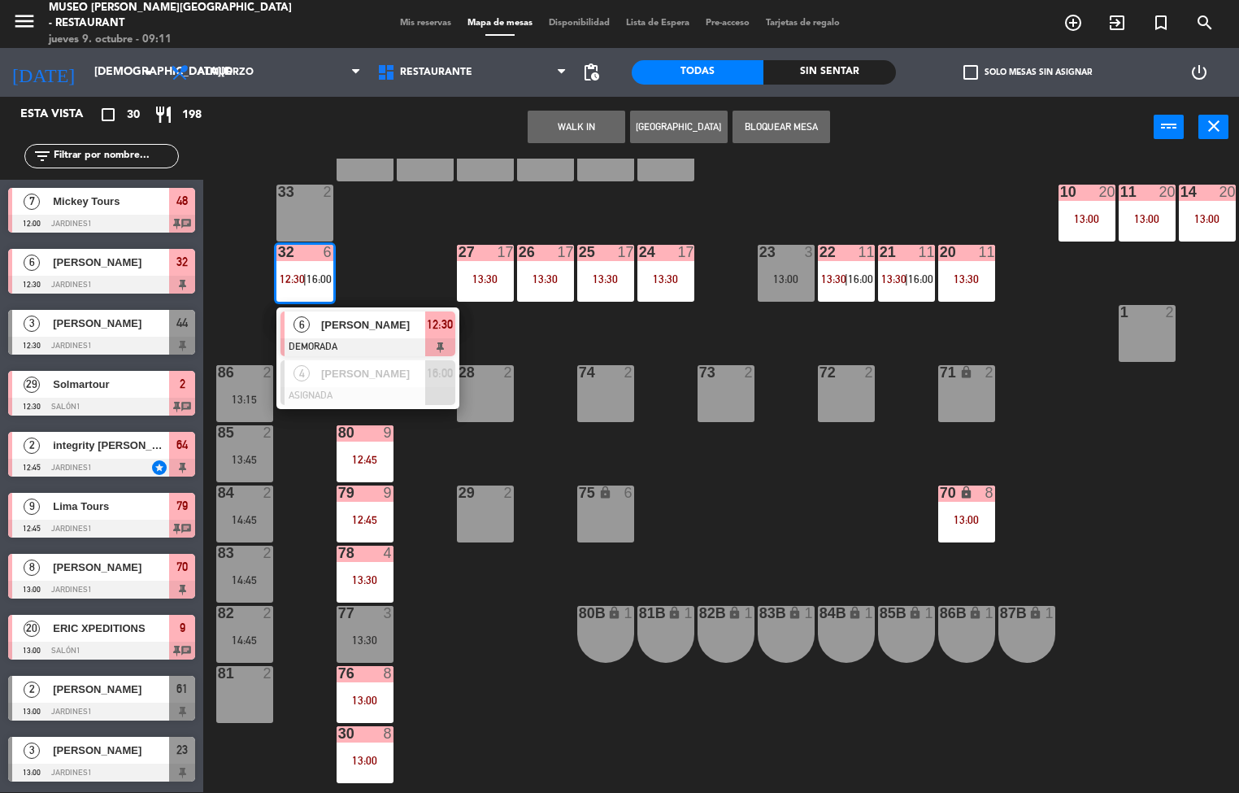
click at [386, 328] on span "[PERSON_NAME]" at bounding box center [373, 324] width 104 height 17
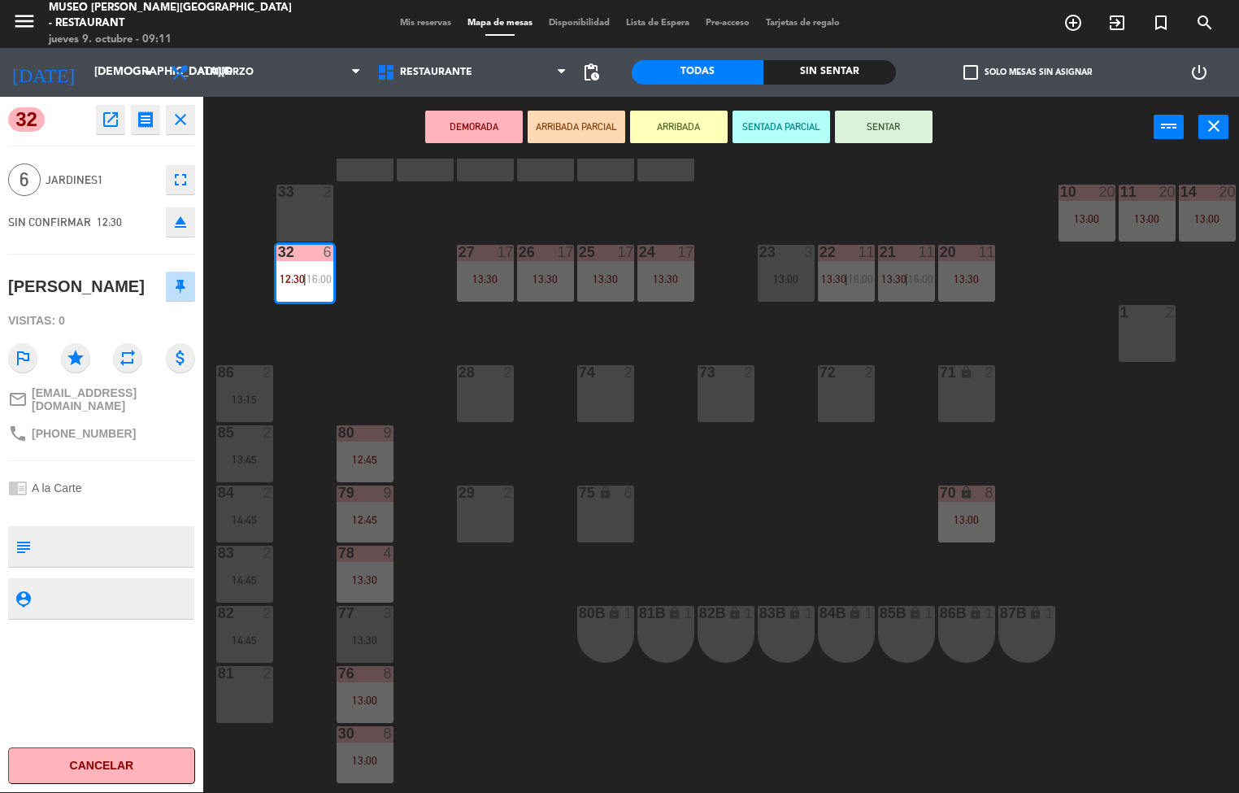
click at [1064, 527] on div "44 3 12:30 | 15:00 49 2 13:30 54 3 13:45 64 2 12:45 48 7 12:00 53 7 12:00 | 14:…" at bounding box center [726, 476] width 1023 height 634
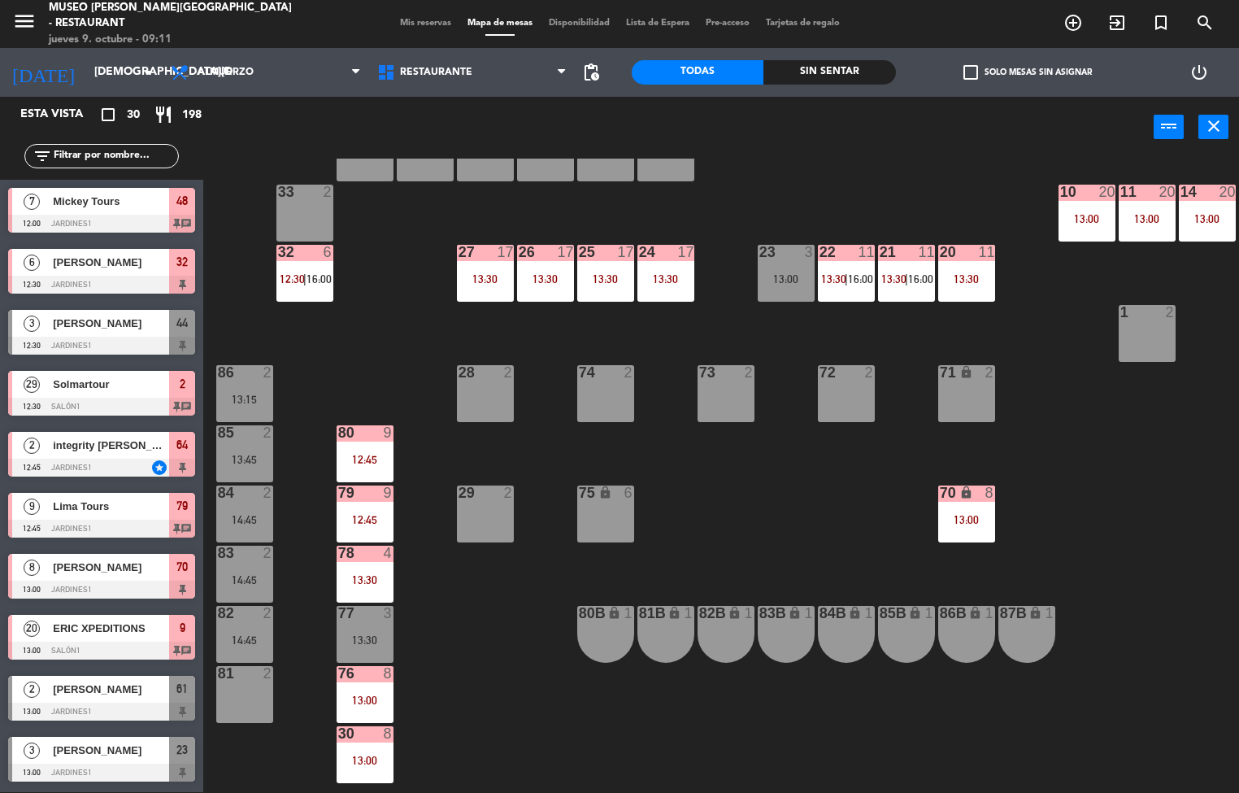
click at [379, 450] on div "80 9 12:45" at bounding box center [365, 453] width 57 height 57
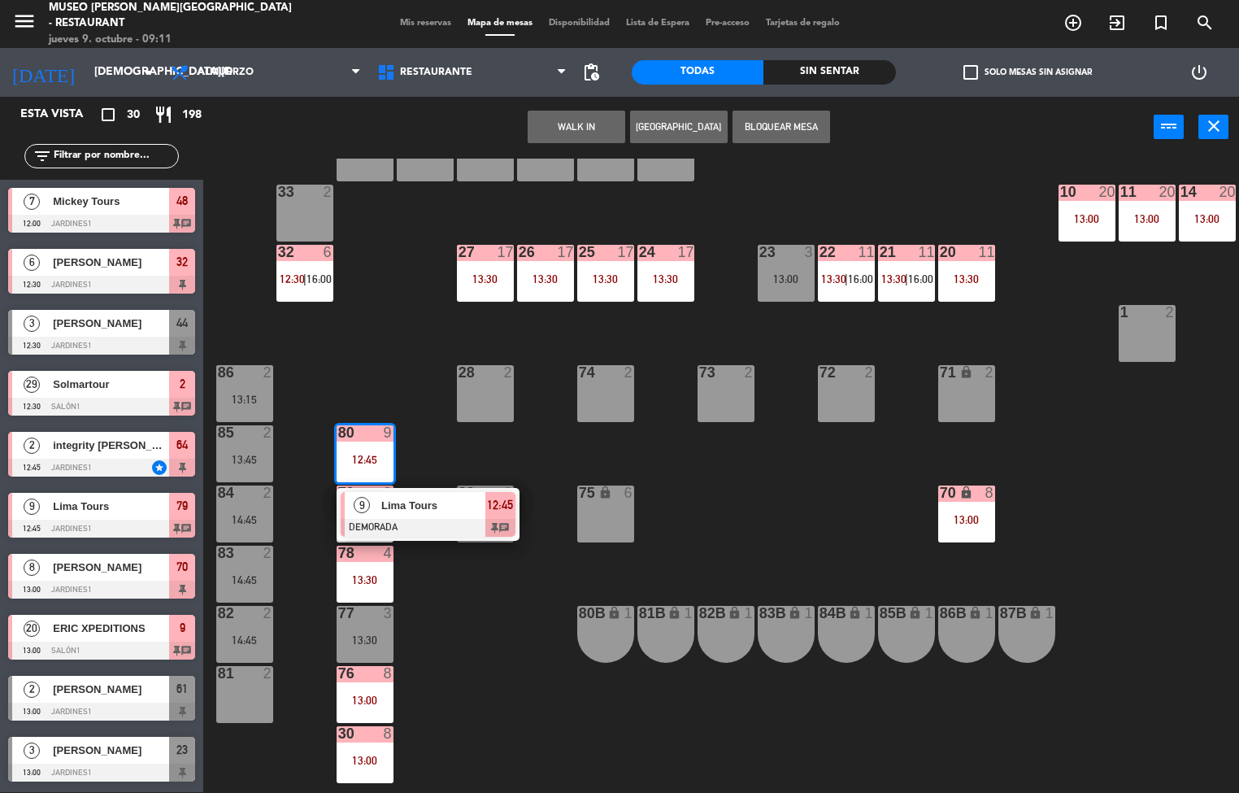
click at [458, 502] on span "Lima Tours" at bounding box center [433, 505] width 104 height 17
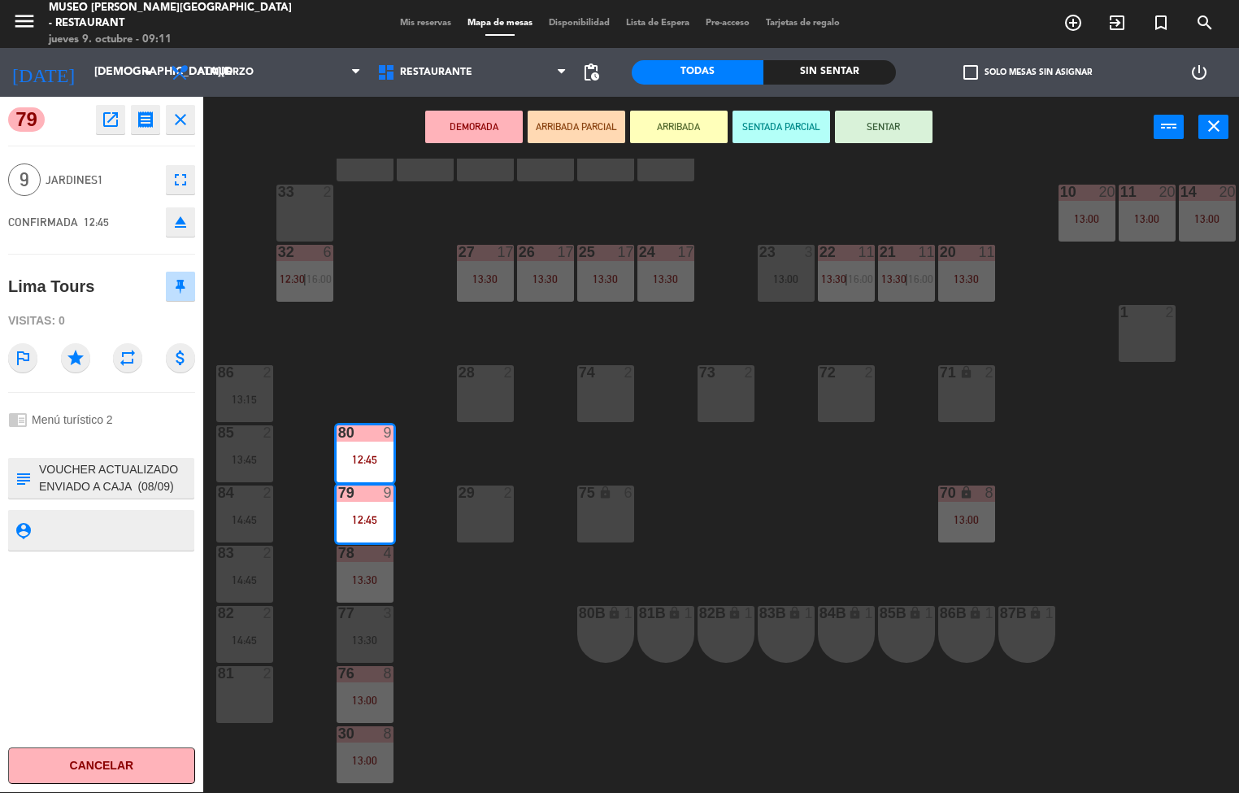
click at [111, 117] on icon "open_in_new" at bounding box center [111, 120] width 20 height 20
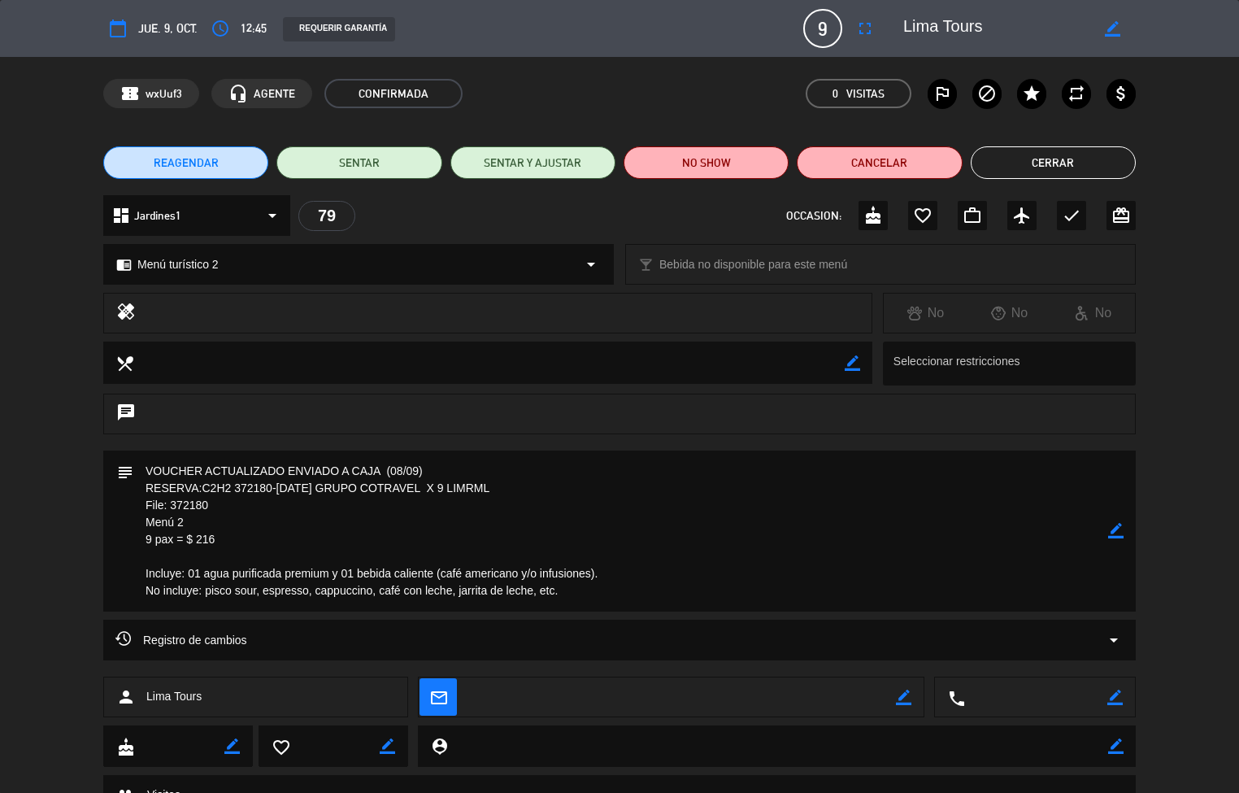
scroll to position [72, 0]
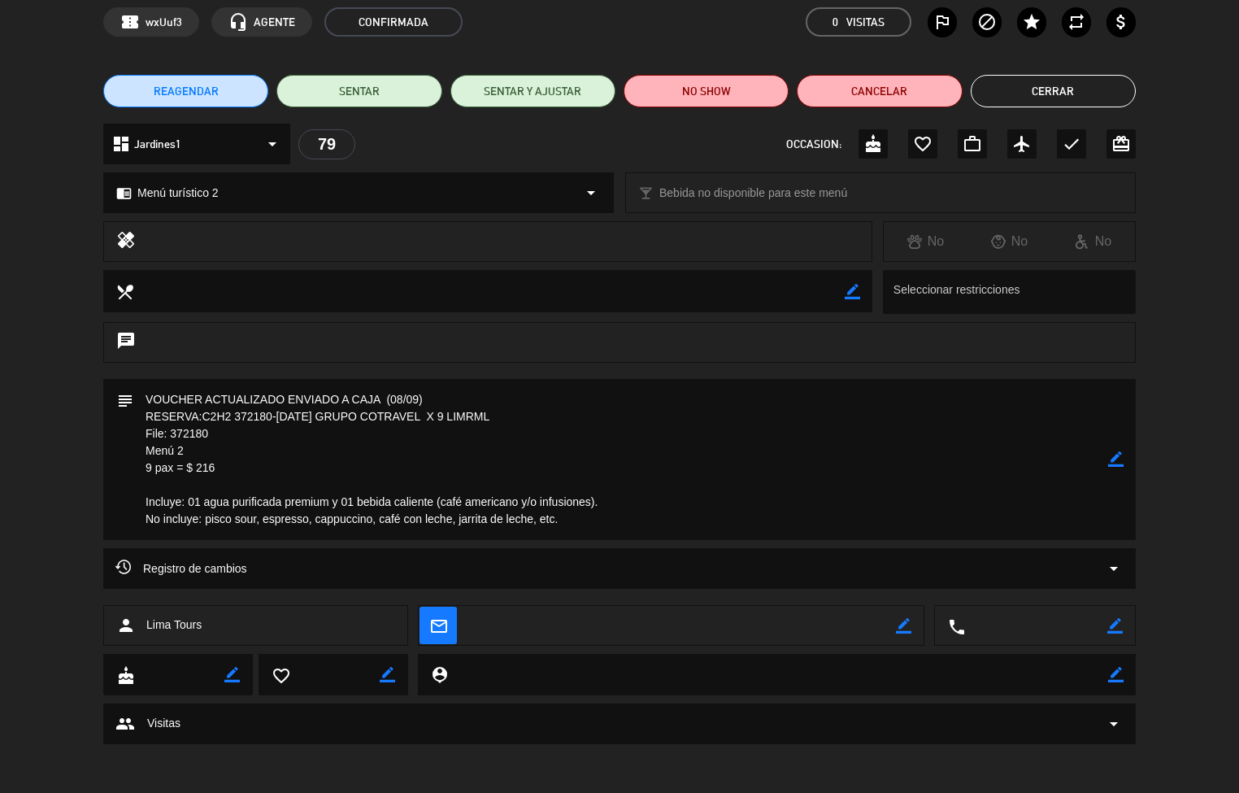
click at [1061, 81] on button "Cerrar" at bounding box center [1053, 91] width 165 height 33
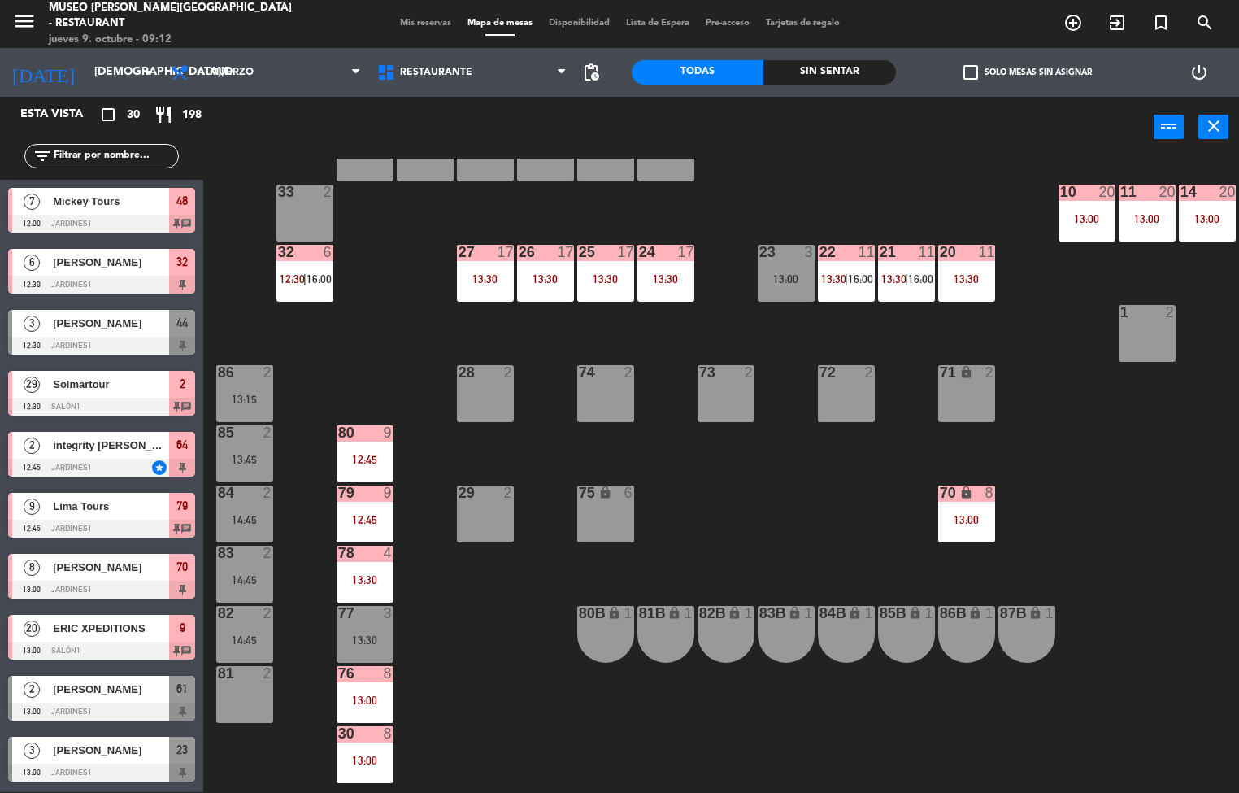
click at [366, 574] on div "13:30" at bounding box center [365, 579] width 57 height 11
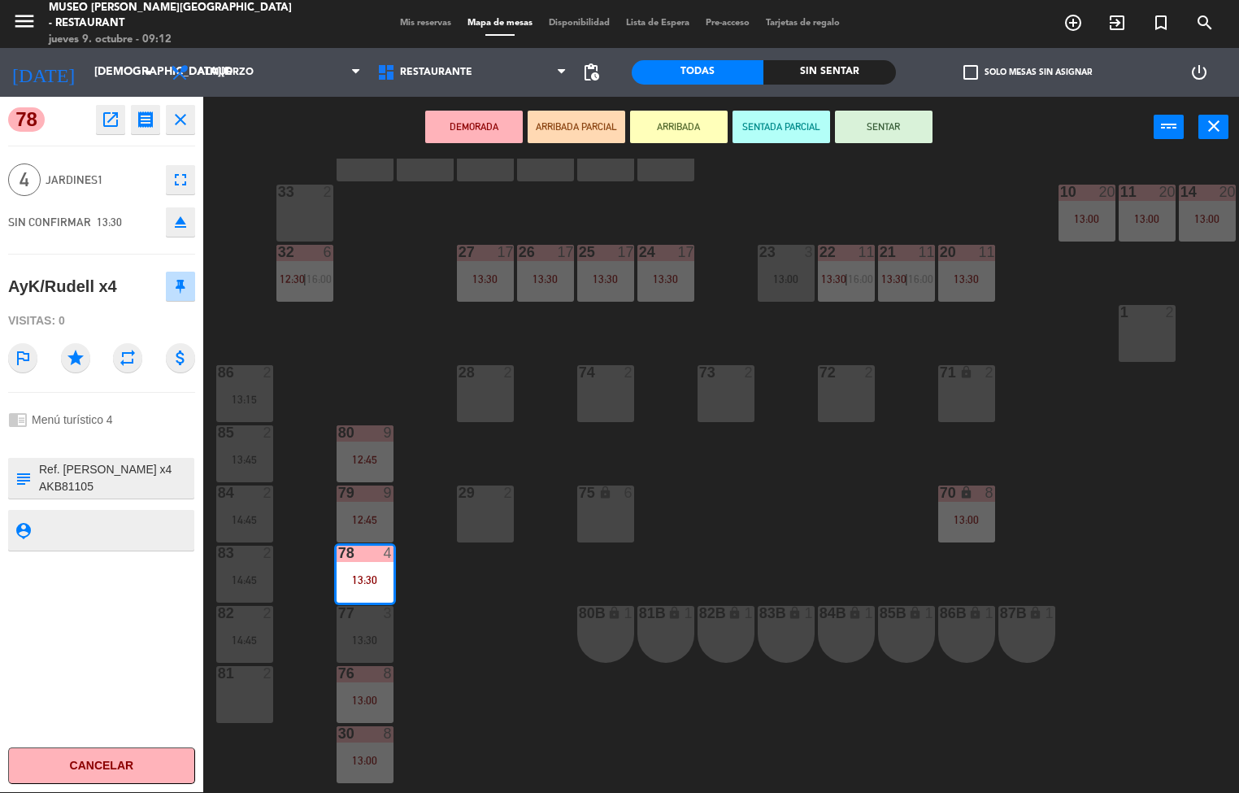
click at [101, 118] on icon "open_in_new" at bounding box center [111, 120] width 20 height 20
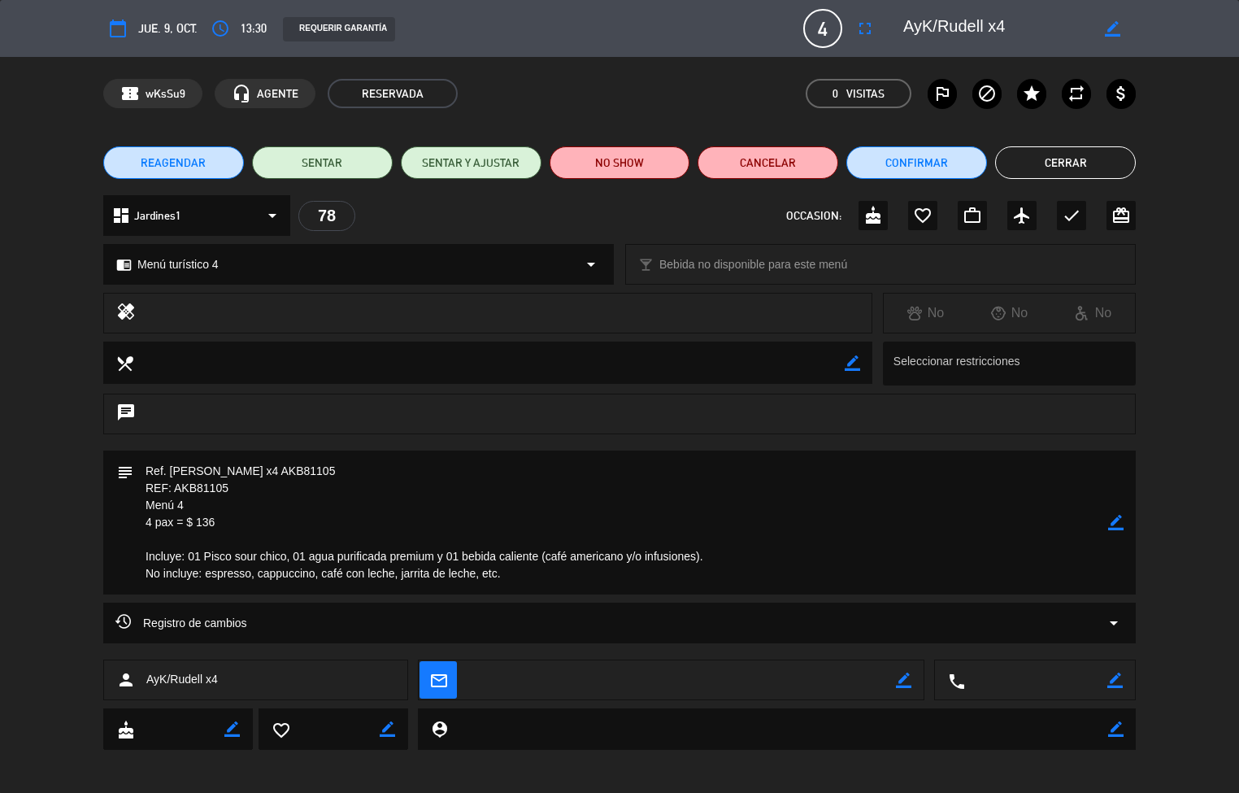
click at [1096, 157] on button "Cerrar" at bounding box center [1065, 162] width 141 height 33
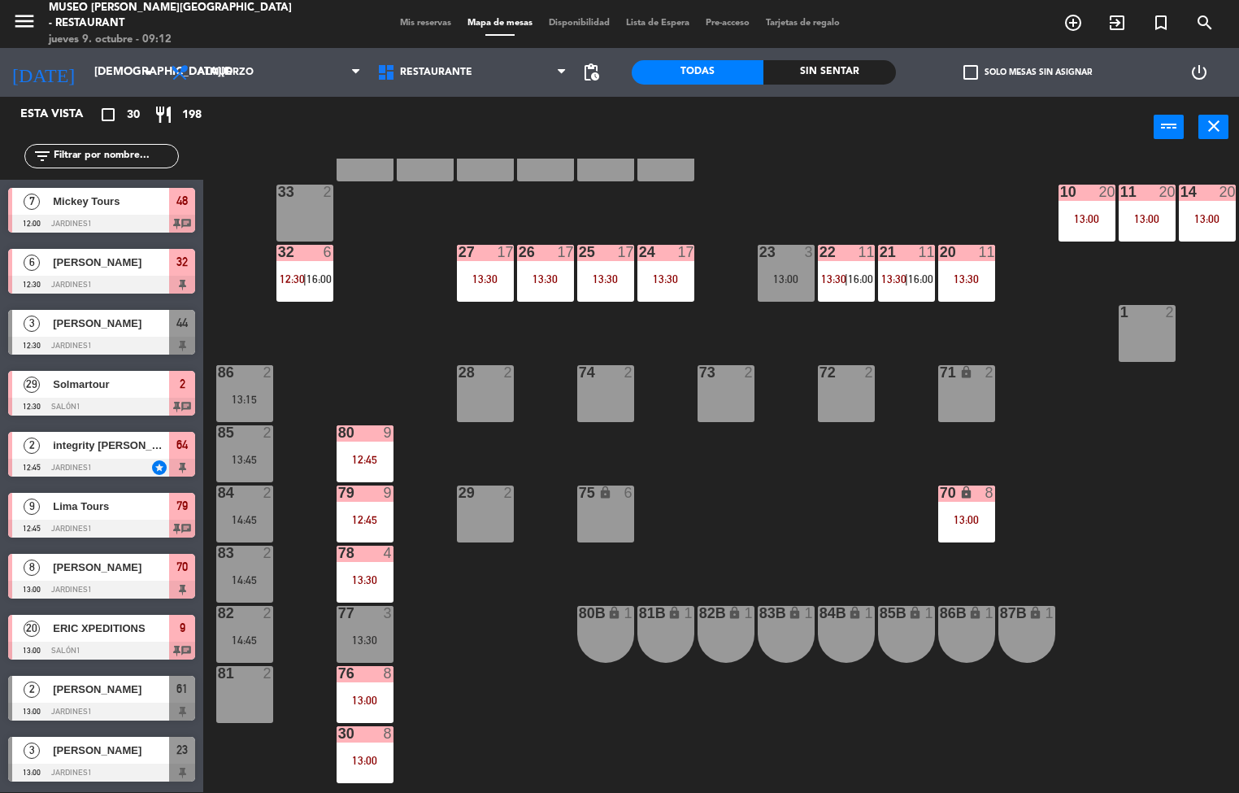
scroll to position [1, 0]
click at [362, 698] on div "13:00" at bounding box center [365, 699] width 57 height 11
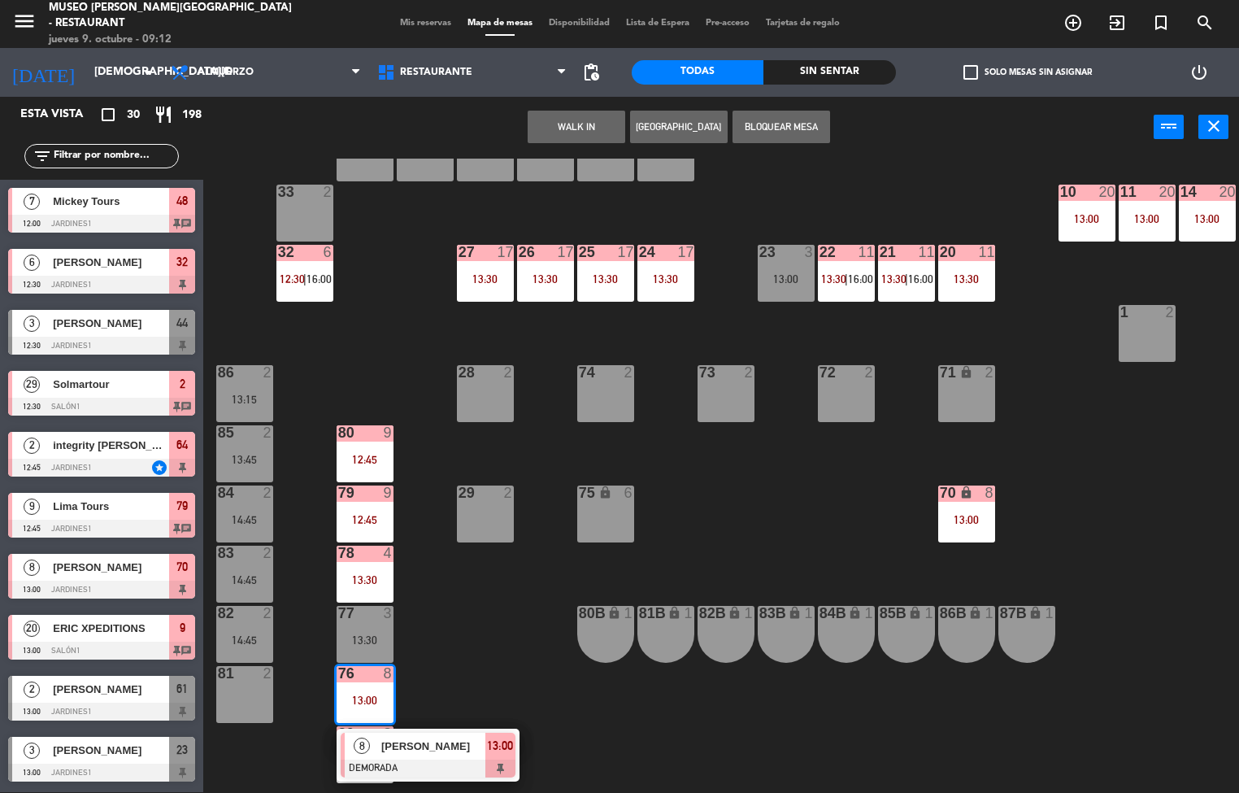
click at [425, 744] on span "[PERSON_NAME]" at bounding box center [433, 745] width 104 height 17
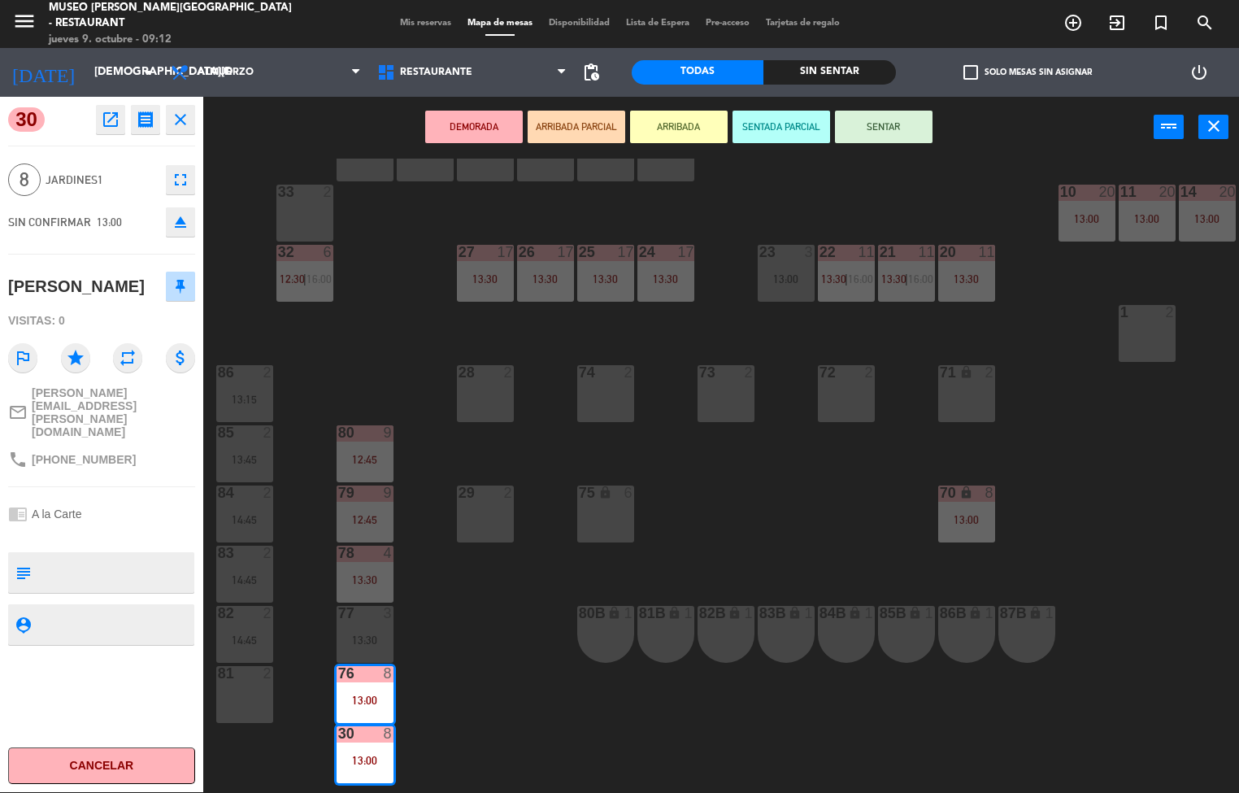
click at [1162, 508] on div "44 3 12:30 | 15:00 49 2 13:30 54 3 13:45 64 2 12:45 48 7 12:00 53 7 12:00 | 14:…" at bounding box center [726, 476] width 1023 height 634
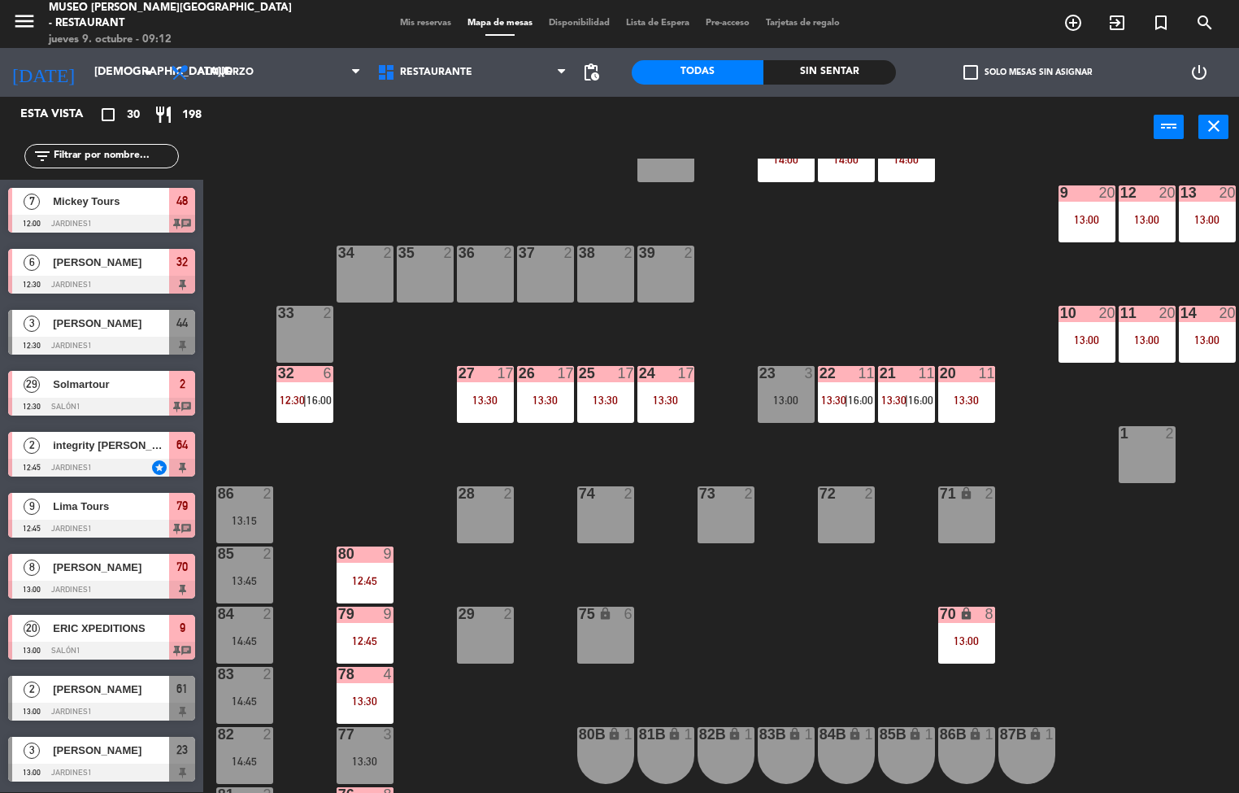
scroll to position [306, 2]
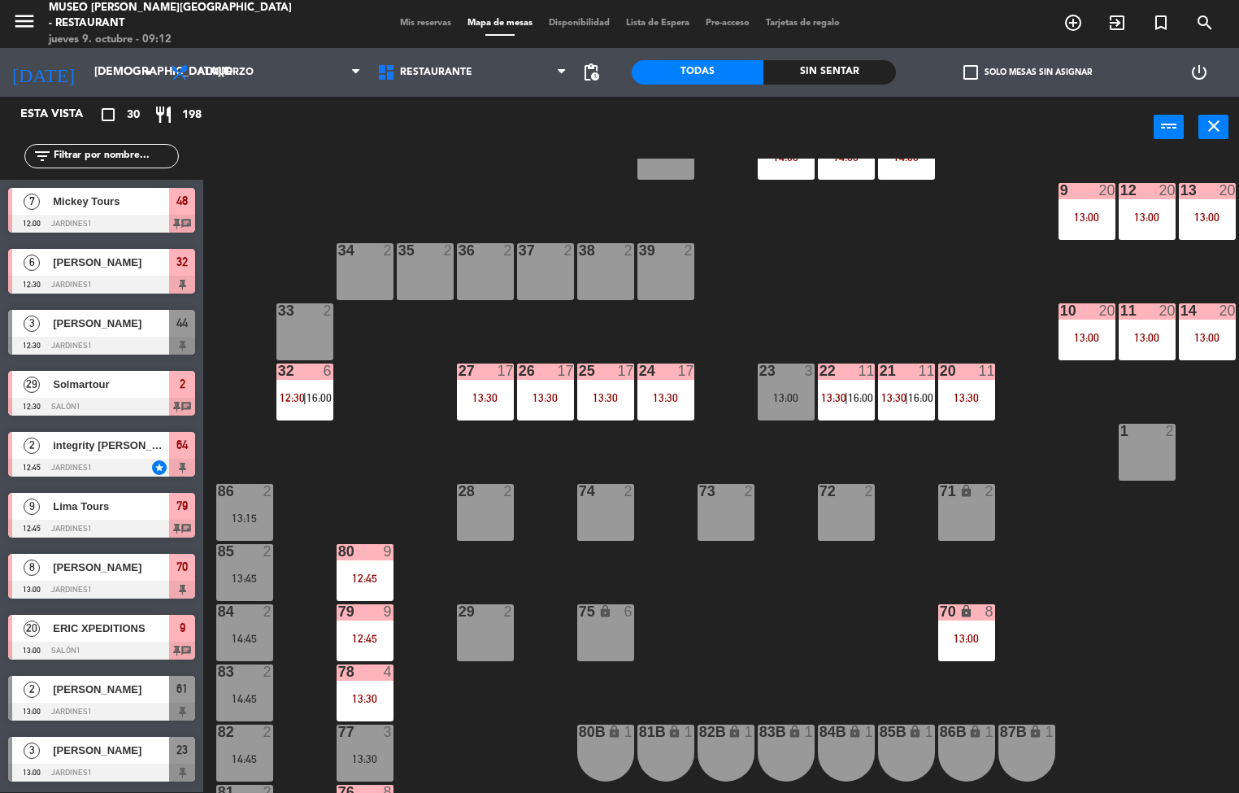
click at [959, 637] on div "13:00" at bounding box center [966, 637] width 57 height 11
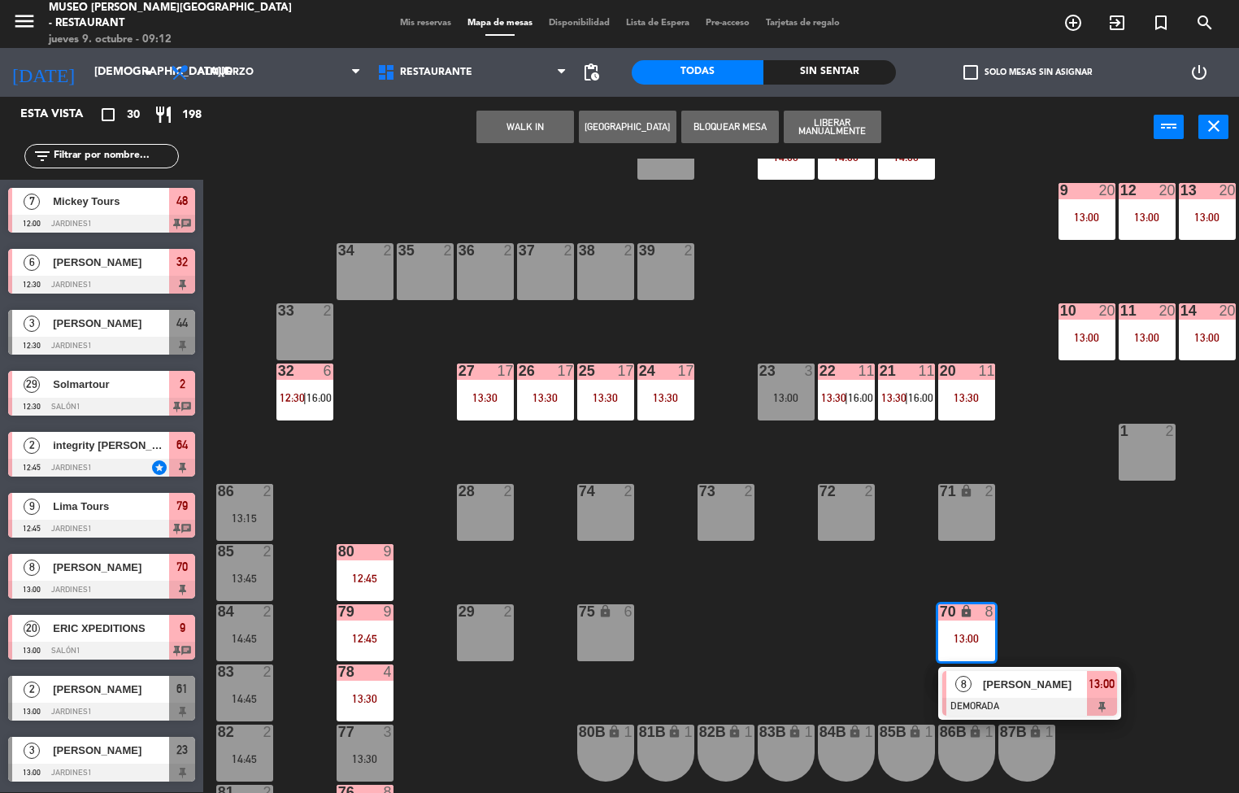
click at [1017, 698] on div at bounding box center [1029, 706] width 175 height 18
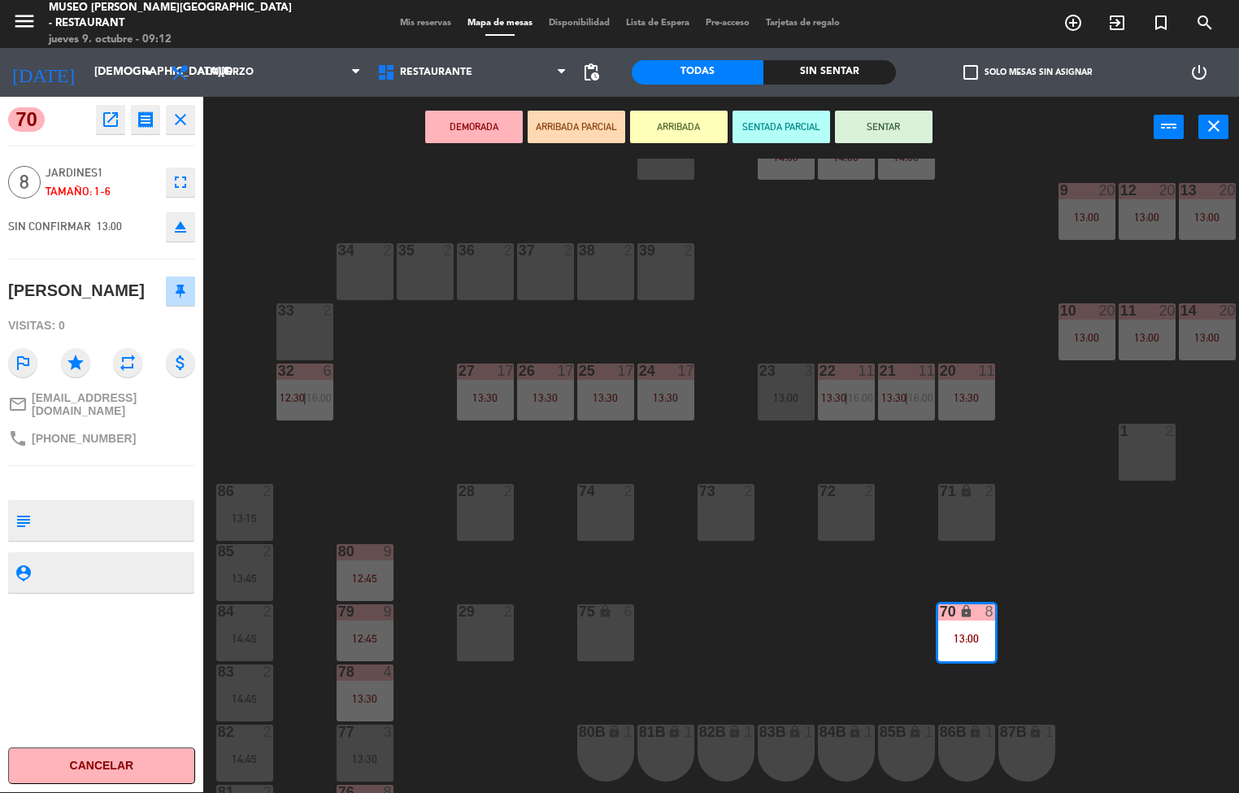
click at [110, 115] on icon "open_in_new" at bounding box center [111, 120] width 20 height 20
